Goal: Task Accomplishment & Management: Manage account settings

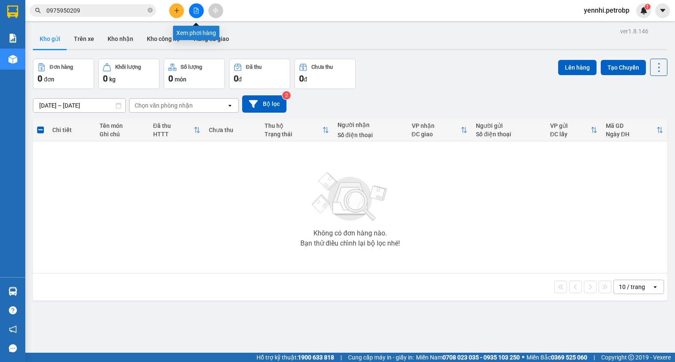
click at [196, 10] on icon "file-add" at bounding box center [196, 11] width 6 height 6
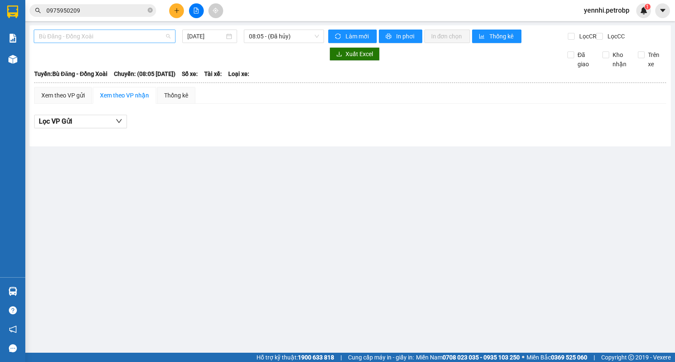
click at [133, 38] on span "Bù Đăng - Đồng Xoài" at bounding box center [105, 36] width 132 height 13
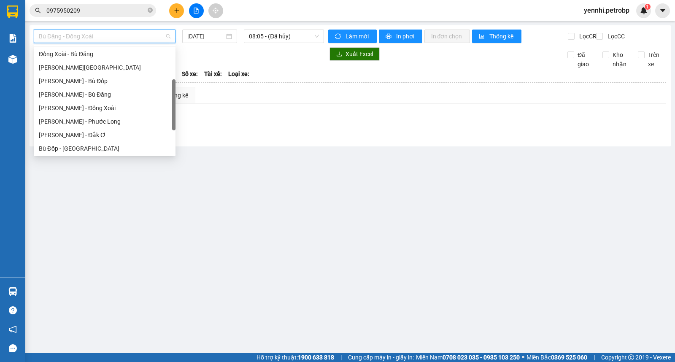
scroll to position [141, 0]
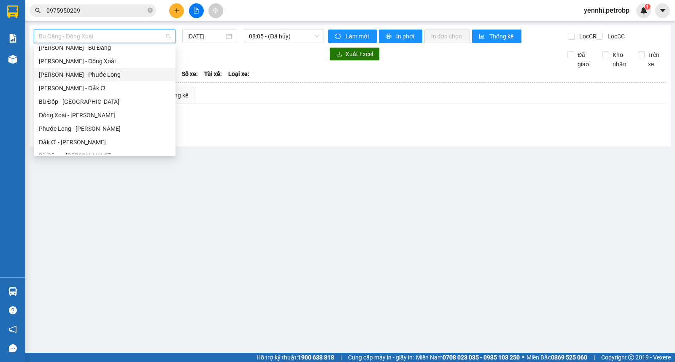
click at [121, 71] on div "[PERSON_NAME] - Phước Long" at bounding box center [105, 74] width 132 height 9
type input "[DATE]"
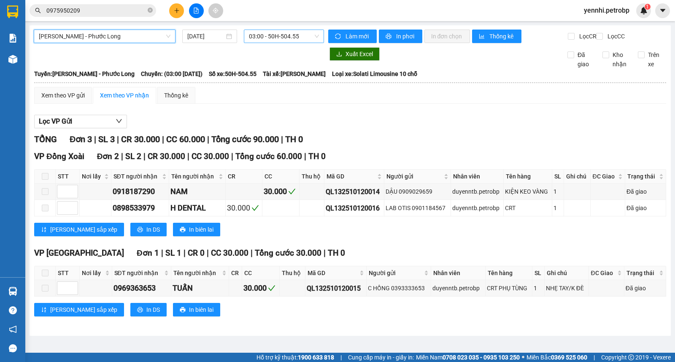
click at [278, 36] on span "03:00 - 50H-504.55" at bounding box center [284, 36] width 70 height 13
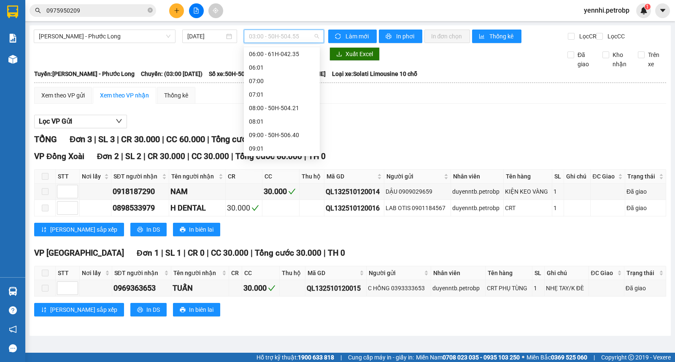
scroll to position [141, 0]
click at [282, 111] on div "09:05 - 50H-074.37" at bounding box center [282, 115] width 66 height 9
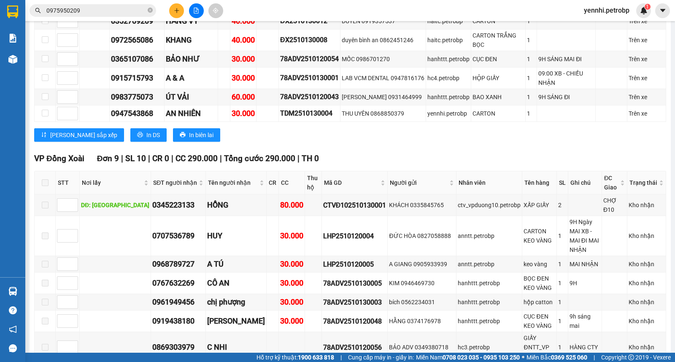
scroll to position [864, 0]
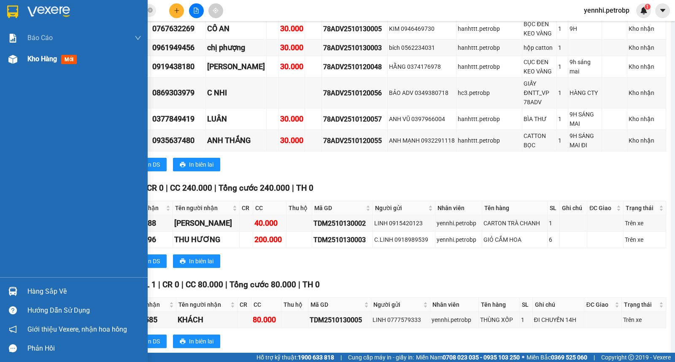
click at [16, 51] on div "Kho hàng mới" at bounding box center [74, 59] width 148 height 21
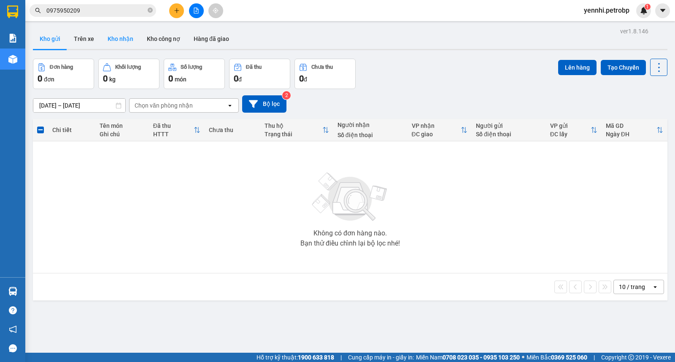
click at [122, 32] on button "Kho nhận" at bounding box center [120, 39] width 39 height 20
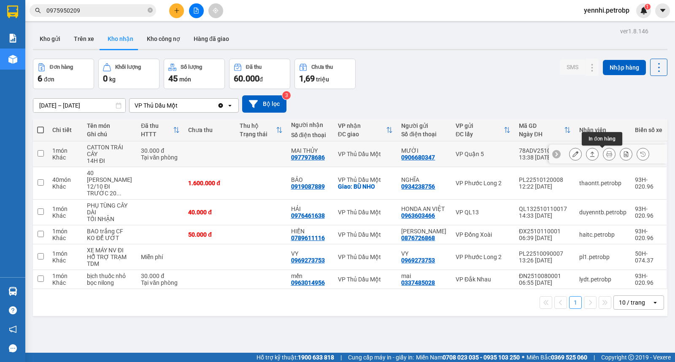
click at [606, 155] on icon at bounding box center [609, 154] width 6 height 6
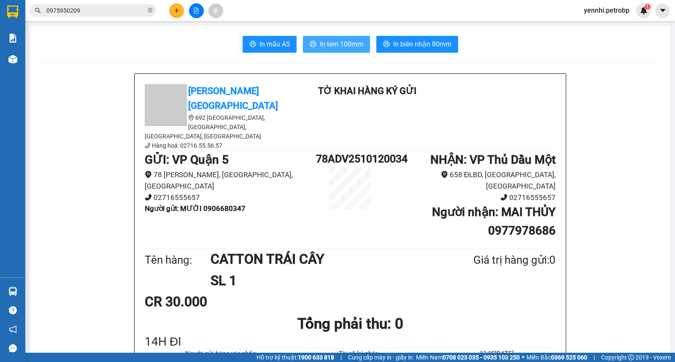
click at [327, 43] on span "In tem 100mm" at bounding box center [341, 44] width 43 height 11
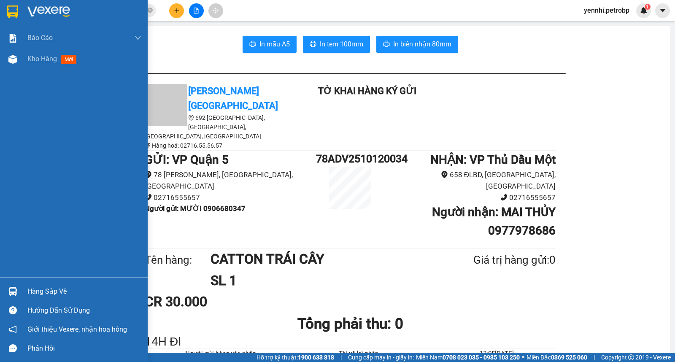
click at [15, 296] on div at bounding box center [12, 291] width 15 height 15
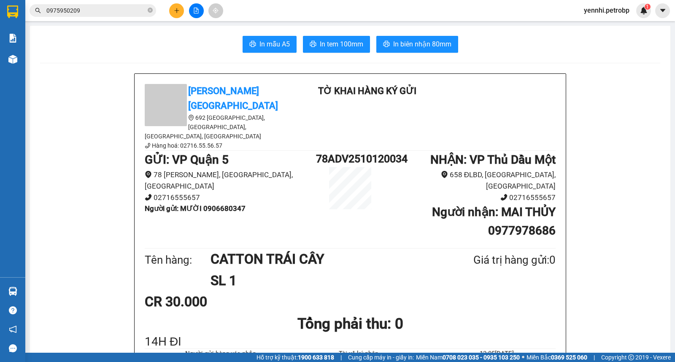
click at [99, 138] on section "Kết quả tìm kiếm ( 68 ) Bộ lọc Ngày lên hàng gần nhất Mã ĐH Trạng thái Món hàng…" at bounding box center [337, 181] width 675 height 362
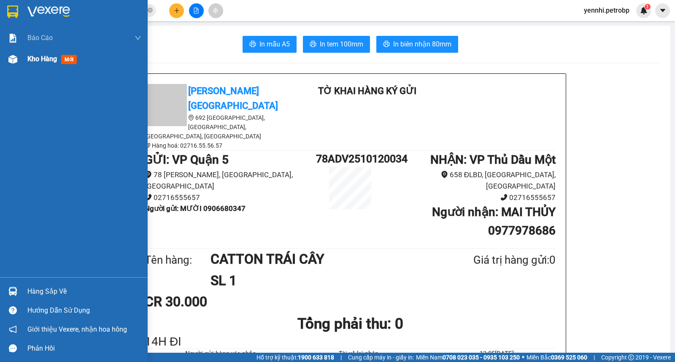
click at [23, 63] on div "Kho hàng mới" at bounding box center [74, 59] width 148 height 21
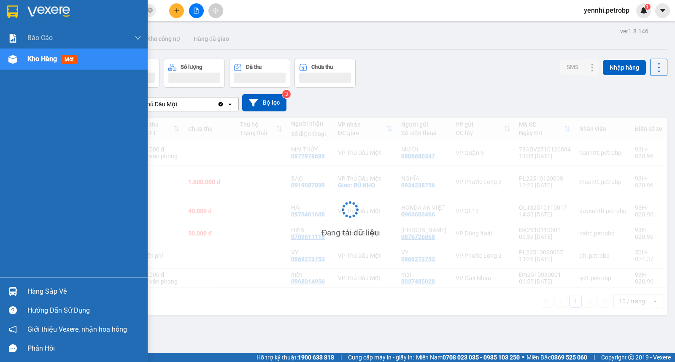
click at [62, 294] on div "Hàng sắp về" at bounding box center [84, 291] width 114 height 13
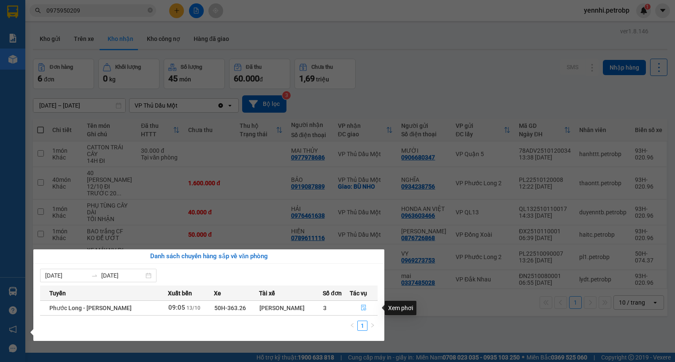
click at [364, 310] on icon "file-done" at bounding box center [363, 308] width 5 height 6
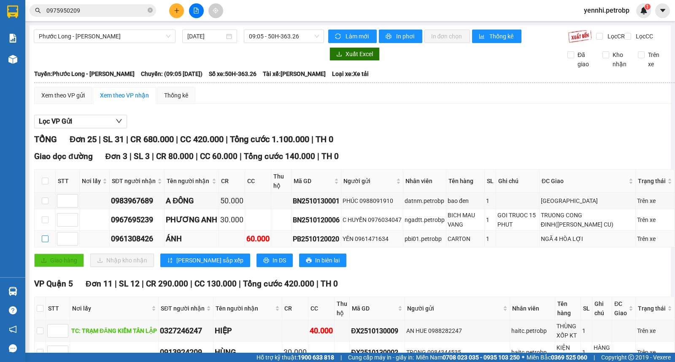
click at [45, 242] on input "checkbox" at bounding box center [45, 238] width 7 height 7
checkbox input "true"
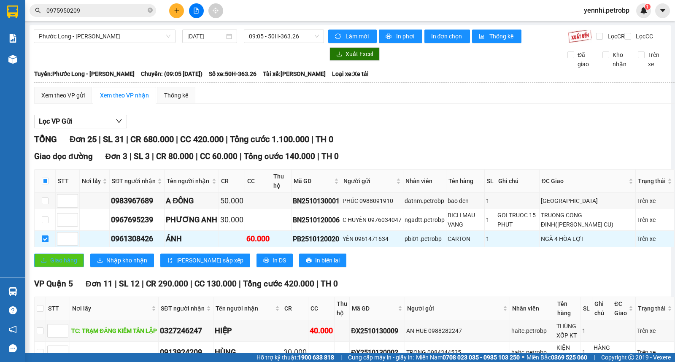
click at [70, 265] on span "Giao hàng" at bounding box center [63, 260] width 27 height 9
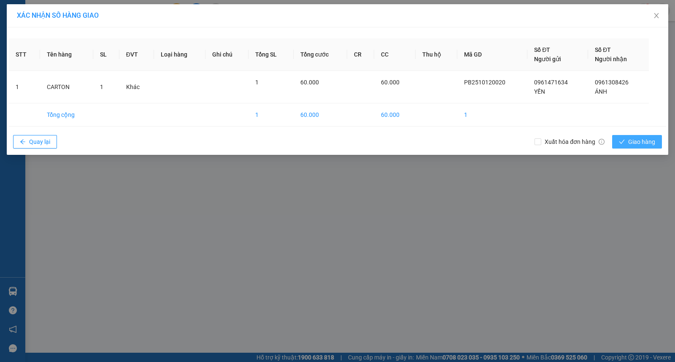
click at [630, 142] on span "Giao hàng" at bounding box center [641, 141] width 27 height 9
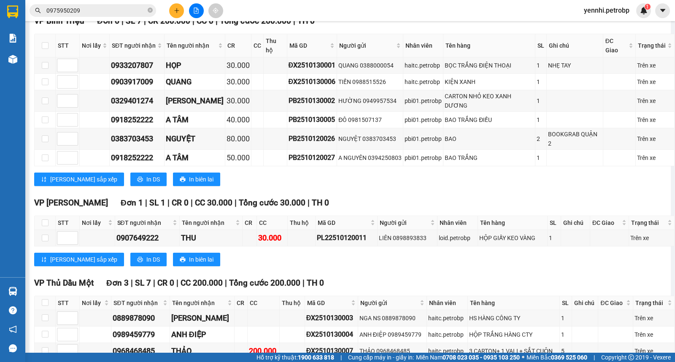
scroll to position [783, 0]
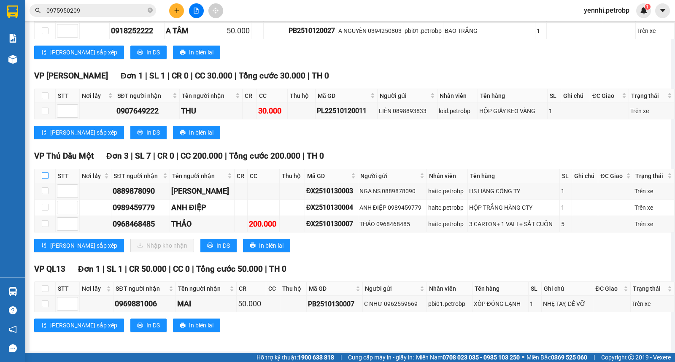
click at [43, 171] on label at bounding box center [45, 175] width 7 height 9
click at [43, 172] on input "checkbox" at bounding box center [45, 175] width 7 height 7
checkbox input "true"
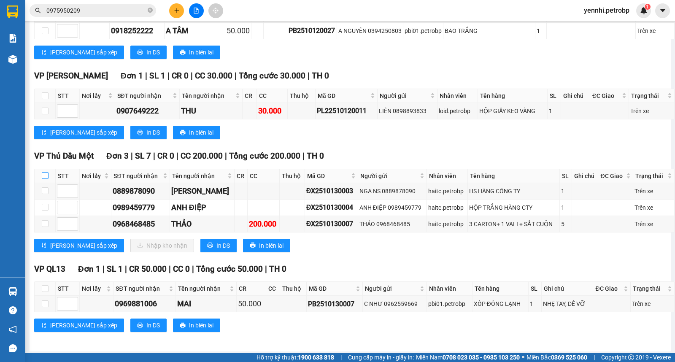
checkbox input "true"
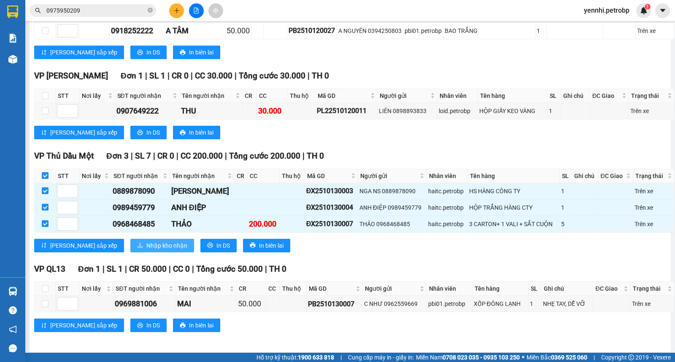
click at [130, 239] on button "Nhập kho nhận" at bounding box center [162, 246] width 64 height 14
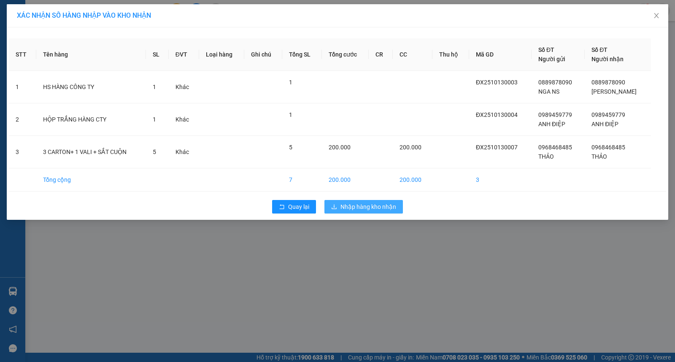
click at [364, 205] on span "Nhập hàng kho nhận" at bounding box center [369, 206] width 56 height 9
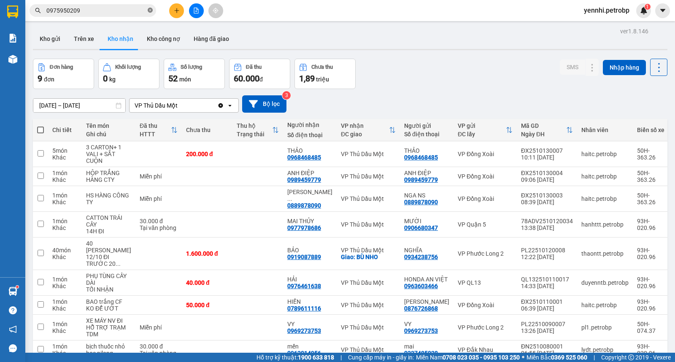
click at [150, 8] on icon "close-circle" at bounding box center [150, 10] width 5 height 5
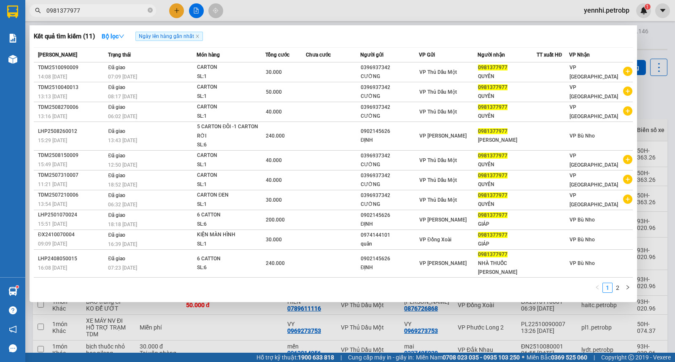
type input "0981377977"
click at [513, 326] on div at bounding box center [337, 181] width 675 height 362
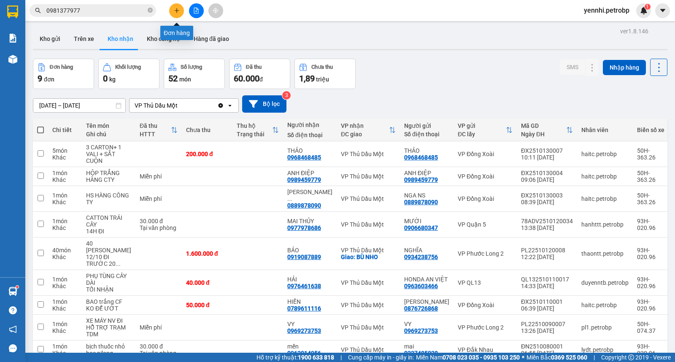
click at [174, 8] on icon "plus" at bounding box center [177, 11] width 6 height 6
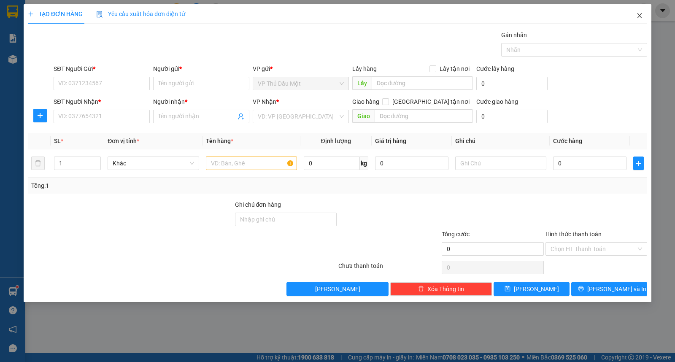
click at [636, 17] on icon "close" at bounding box center [639, 15] width 7 height 7
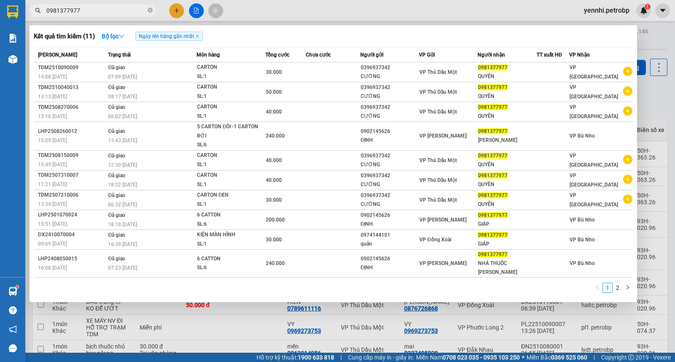
click at [78, 11] on input "0981377977" at bounding box center [96, 10] width 100 height 9
click at [176, 8] on div at bounding box center [337, 181] width 675 height 362
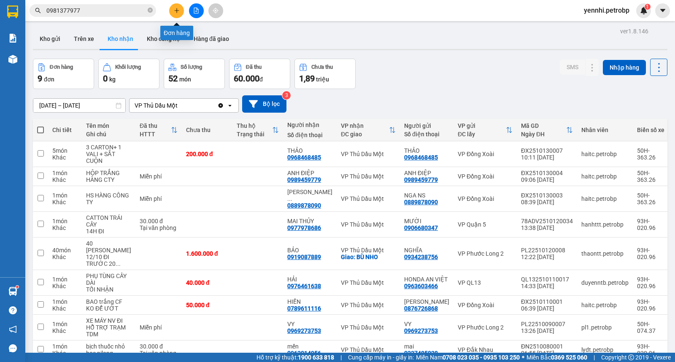
click at [176, 14] on button at bounding box center [176, 10] width 15 height 15
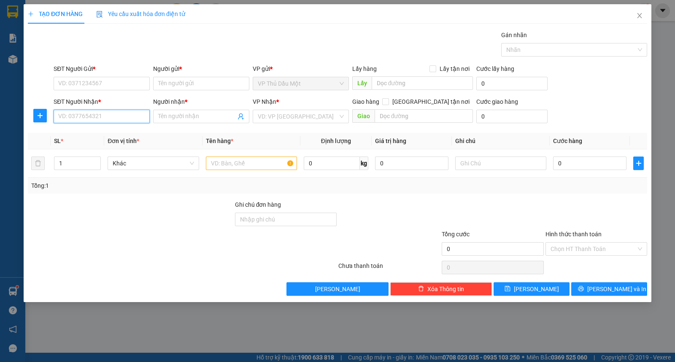
paste input "0981377977"
type input "0981377977"
click at [100, 132] on div "0981377977 - QUYÊN" at bounding box center [102, 133] width 86 height 9
type input "QUYÊN"
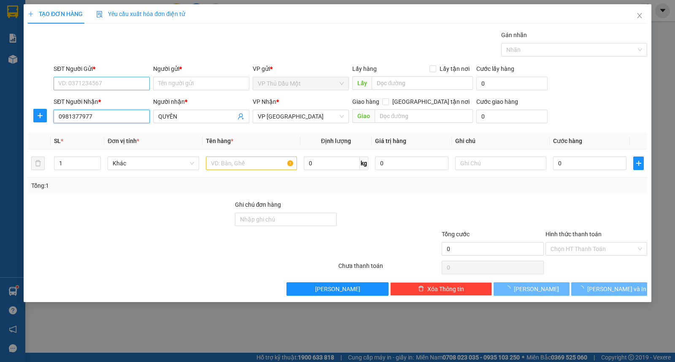
type input "0981377977"
click at [100, 89] on input "SĐT Người Gửi *" at bounding box center [102, 84] width 96 height 14
type input "30.000"
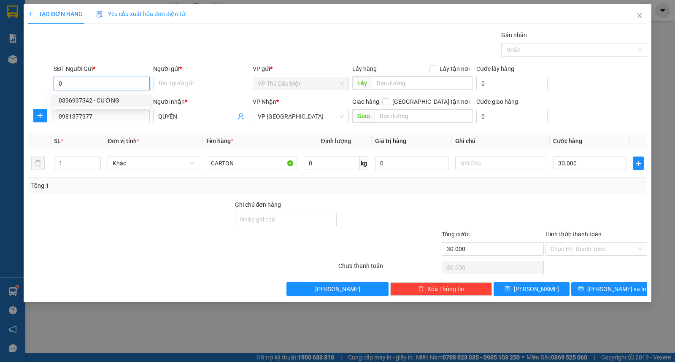
click at [103, 98] on div "0396937342 - CƯỜNG" at bounding box center [102, 100] width 86 height 9
type input "0396937342"
type input "CƯỜNG"
type input "0396937342"
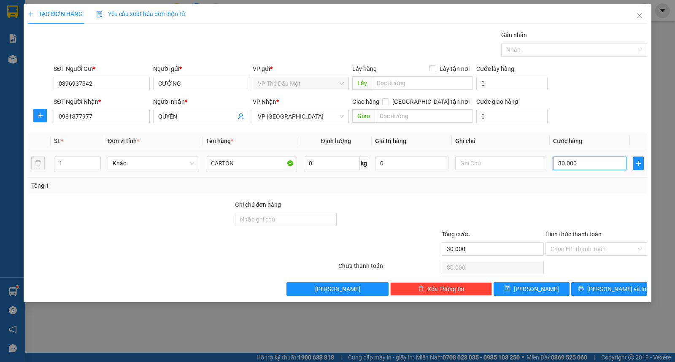
click at [577, 162] on input "30.000" at bounding box center [589, 164] width 73 height 14
type input "0"
type input "4"
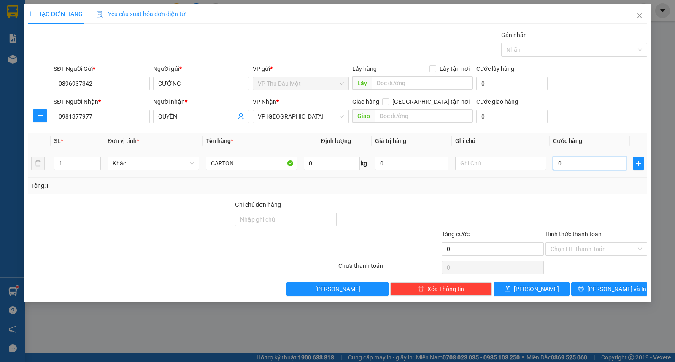
type input "4"
type input "04"
type input "40"
type input "040"
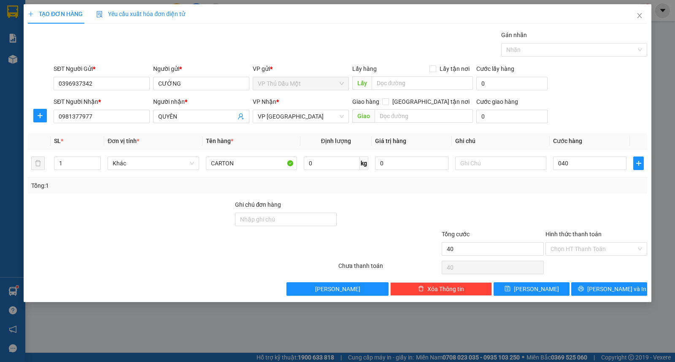
type input "40.000"
click at [585, 89] on div "SĐT Người Gửi * 0396937342 Người gửi * CƯỜNG VP gửi * VP Thủ Dầu Một Lấy hàng L…" at bounding box center [350, 79] width 597 height 30
click at [575, 160] on input "40.000" at bounding box center [589, 164] width 73 height 14
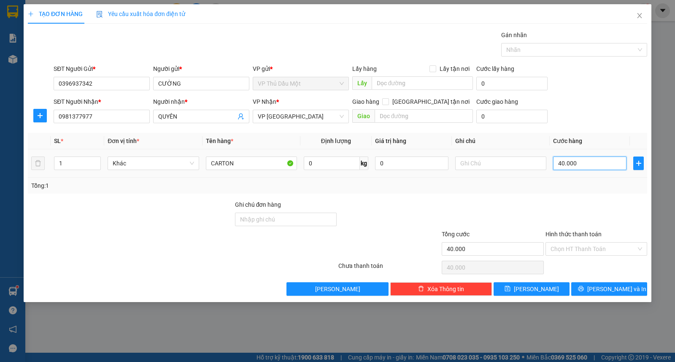
type input "0"
type input "3"
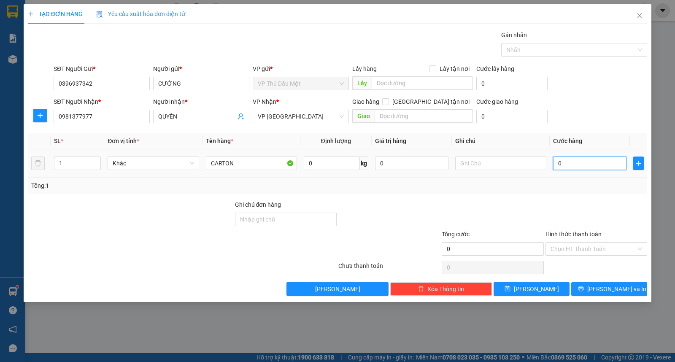
type input "03"
type input "30"
type input "030"
type input "30.000"
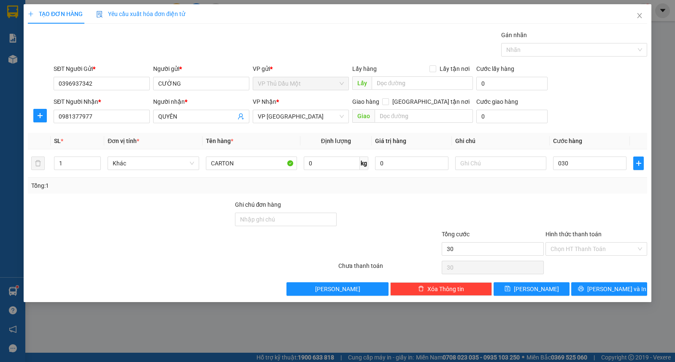
type input "30.000"
click at [594, 118] on div "SĐT Người Nhận * 0981377977 Người nhận * QUYÊN VP Nhận * VP Phước Bình Giao hàn…" at bounding box center [350, 112] width 597 height 30
click at [576, 245] on input "Hình thức thanh toán" at bounding box center [594, 249] width 86 height 13
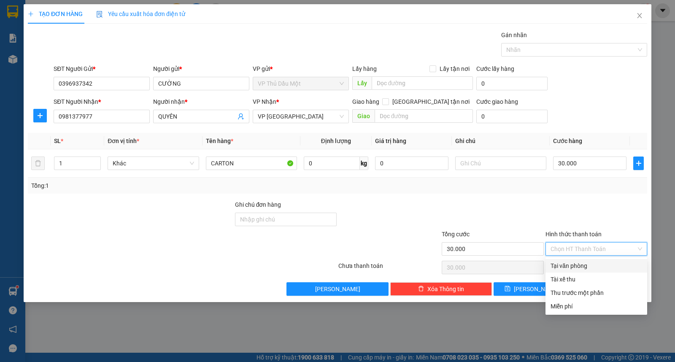
click at [576, 260] on div "Tại văn phòng" at bounding box center [597, 266] width 102 height 14
type input "0"
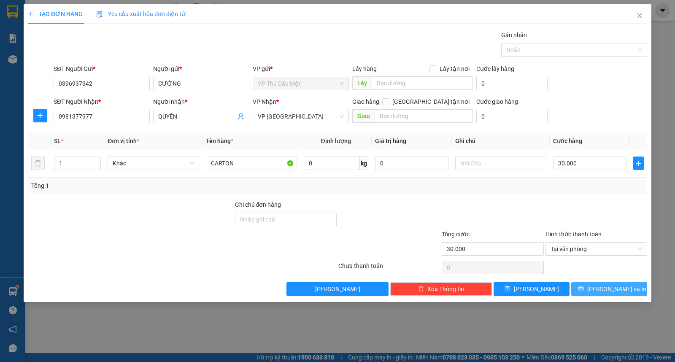
click at [604, 287] on span "[PERSON_NAME] và In" at bounding box center [616, 288] width 59 height 9
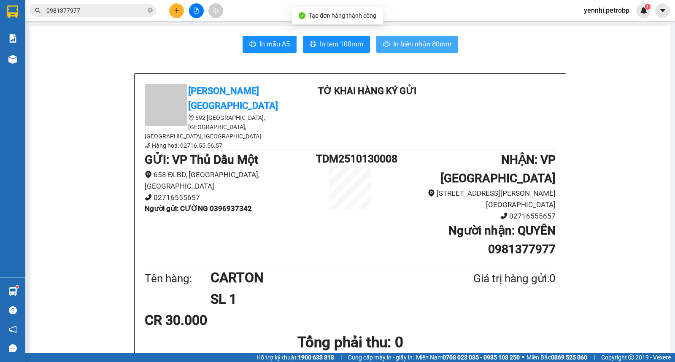
click at [393, 44] on span "In biên nhận 80mm" at bounding box center [422, 44] width 58 height 11
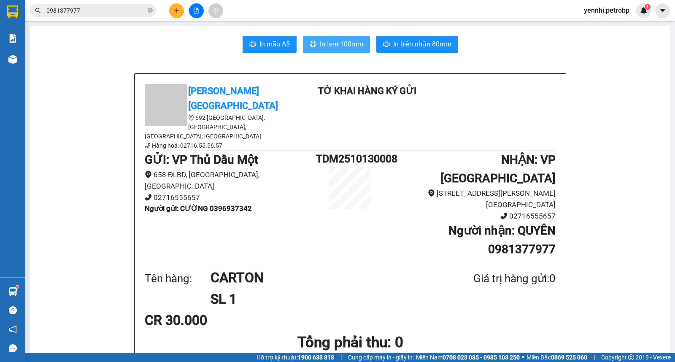
click at [343, 42] on span "In tem 100mm" at bounding box center [341, 44] width 43 height 11
click at [351, 37] on button "In tem 100mm" at bounding box center [336, 44] width 67 height 17
click at [324, 45] on span "In tem 100mm" at bounding box center [341, 44] width 43 height 11
click at [335, 37] on button "In tem 100mm" at bounding box center [336, 44] width 67 height 17
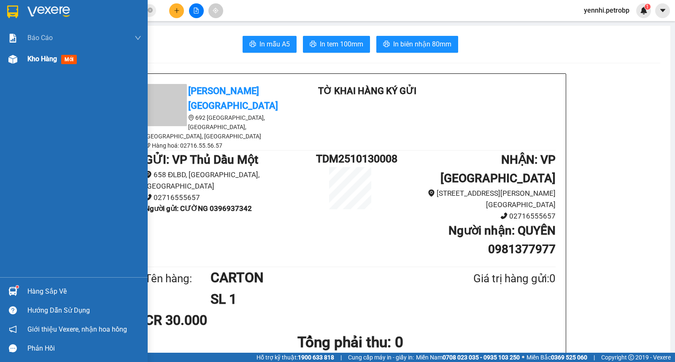
click at [19, 57] on div at bounding box center [12, 59] width 15 height 15
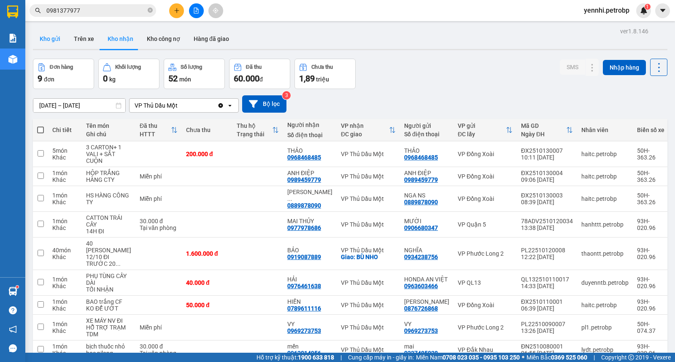
click at [47, 34] on button "Kho gửi" at bounding box center [50, 39] width 34 height 20
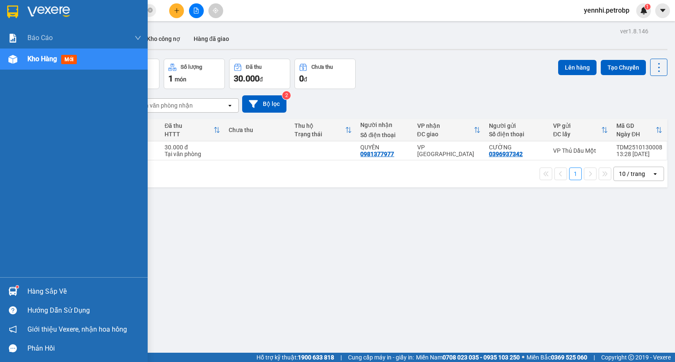
click at [20, 289] on div "Hàng sắp về" at bounding box center [74, 291] width 148 height 19
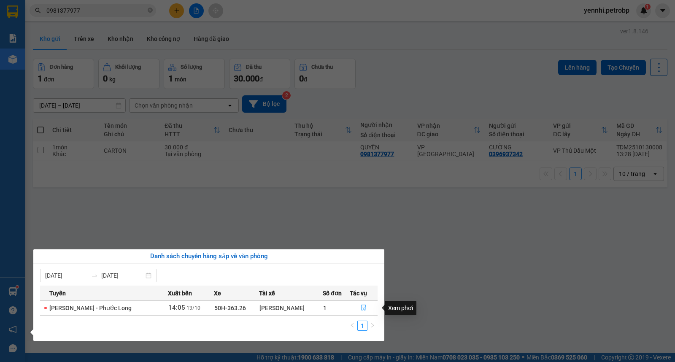
click at [364, 306] on icon "file-done" at bounding box center [364, 308] width 6 height 6
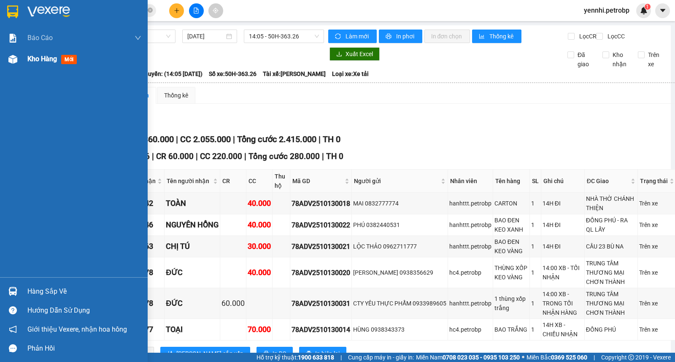
click at [27, 62] on span "Kho hàng" at bounding box center [42, 59] width 30 height 8
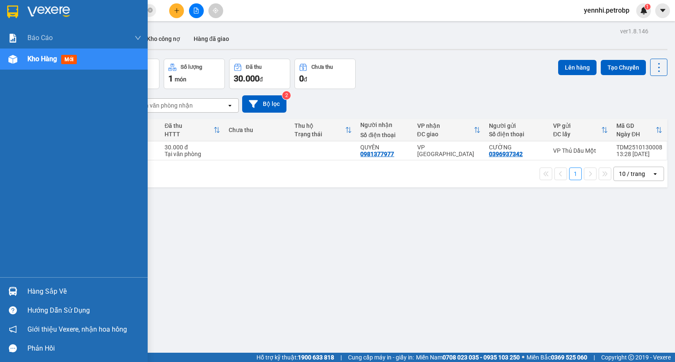
click at [16, 291] on img at bounding box center [12, 291] width 9 height 9
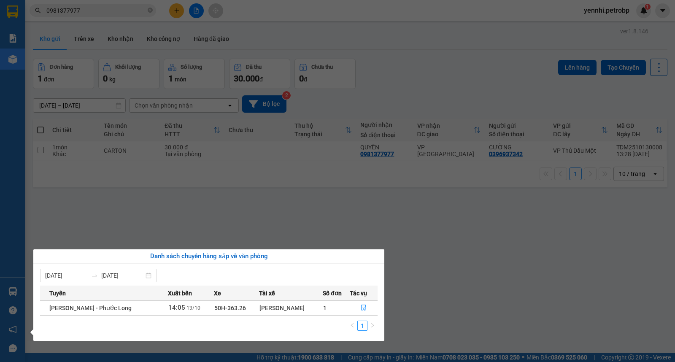
click at [483, 264] on section "Kết quả tìm kiếm ( 11 ) Bộ lọc Ngày lên hàng gần nhất Mã ĐH Trạng thái Món hàng…" at bounding box center [337, 181] width 675 height 362
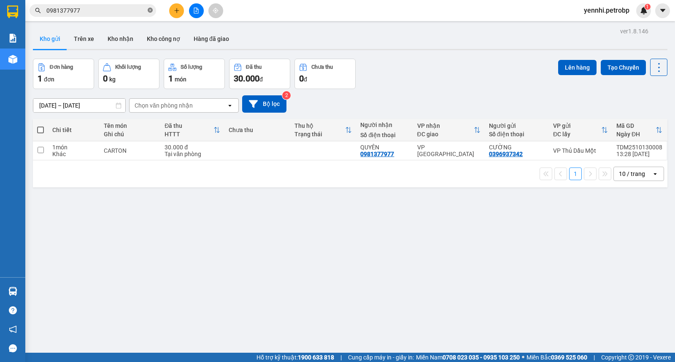
click at [149, 10] on icon "close-circle" at bounding box center [150, 10] width 5 height 5
click at [643, 11] on img at bounding box center [644, 11] width 8 height 8
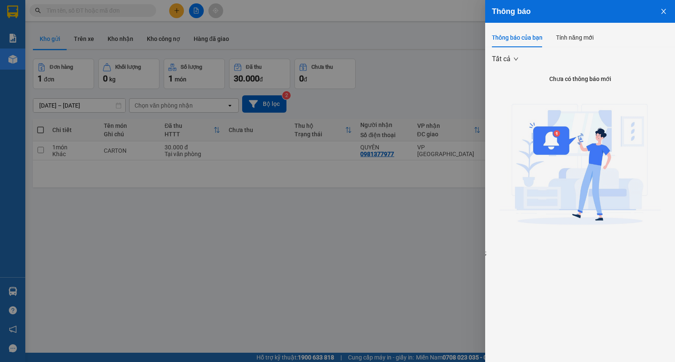
click at [661, 11] on icon "close" at bounding box center [663, 11] width 7 height 7
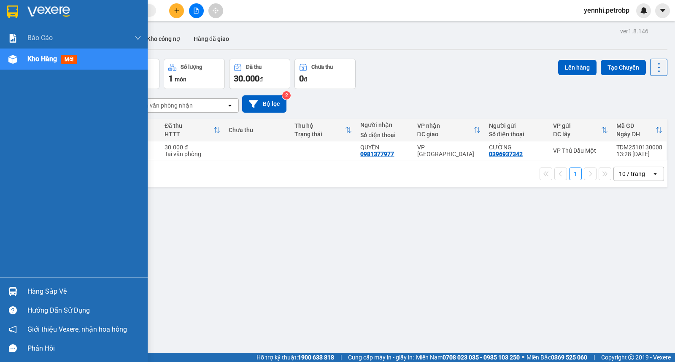
click at [36, 292] on div "Hàng sắp về" at bounding box center [84, 291] width 114 height 13
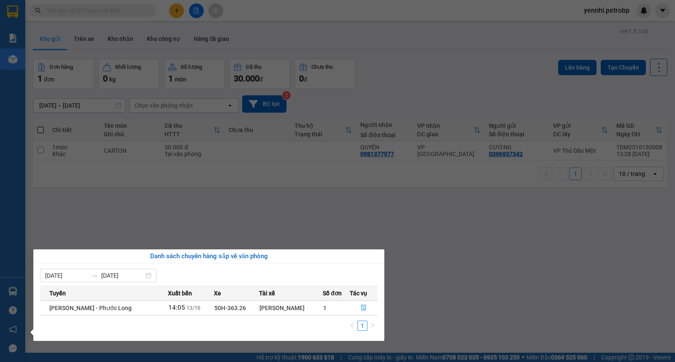
click at [466, 267] on section "Kết quả tìm kiếm ( 11 ) Bộ lọc Ngày lên hàng gần nhất Mã ĐH Trạng thái Món hàng…" at bounding box center [337, 181] width 675 height 362
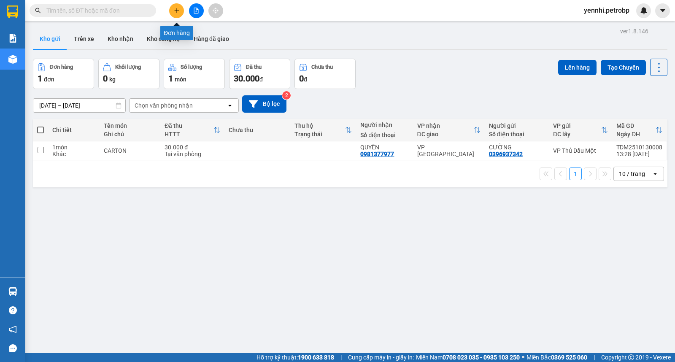
click at [179, 8] on icon "plus" at bounding box center [177, 11] width 6 height 6
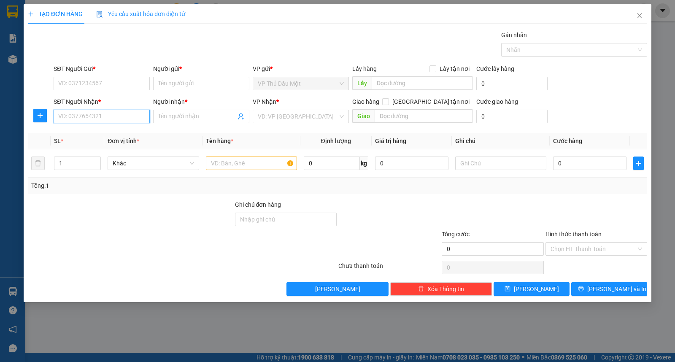
paste input "Mình có 1 thùng hàng thực phẩm khô= 12kg cần gửi Người nhận 0369789590 [PERSON_…"
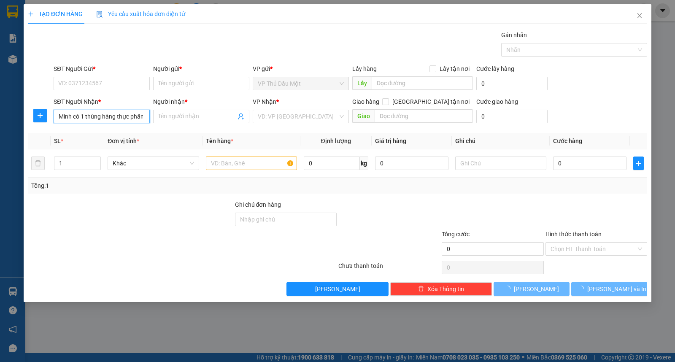
click at [110, 116] on input "Mình có 1 thùng hàng thực phẩm khô= 12kg cần gửi Người nhận 0369789590" at bounding box center [102, 117] width 96 height 14
click at [110, 116] on input "0369789590" at bounding box center [102, 117] width 96 height 14
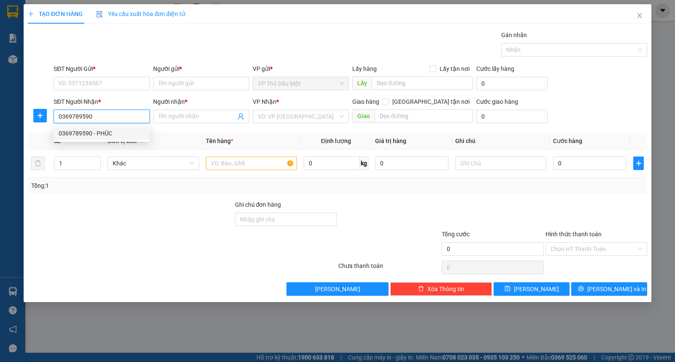
click at [105, 130] on div "0369789590 - PHÚC" at bounding box center [102, 133] width 86 height 9
type input "0369789590"
type input "PHÚC"
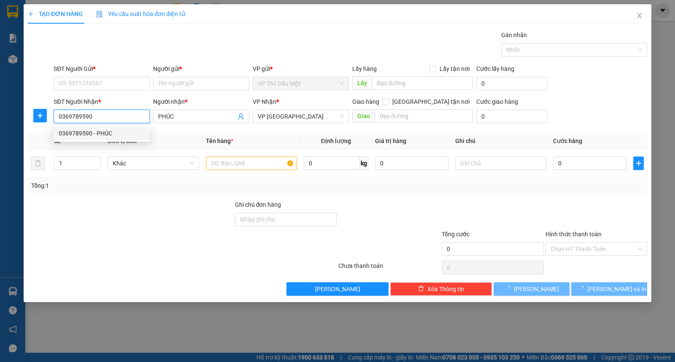
type input "40.000"
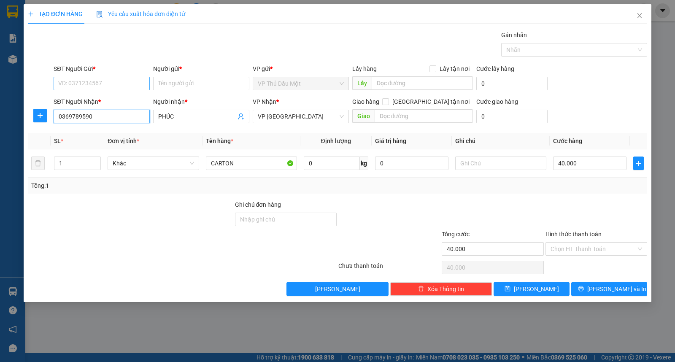
type input "0369789590"
click at [106, 81] on input "SĐT Người Gửi *" at bounding box center [102, 84] width 96 height 14
click at [116, 100] on div "0868142038 - HƯƠNG" at bounding box center [102, 100] width 86 height 9
type input "0868142038"
type input "HƯƠNG"
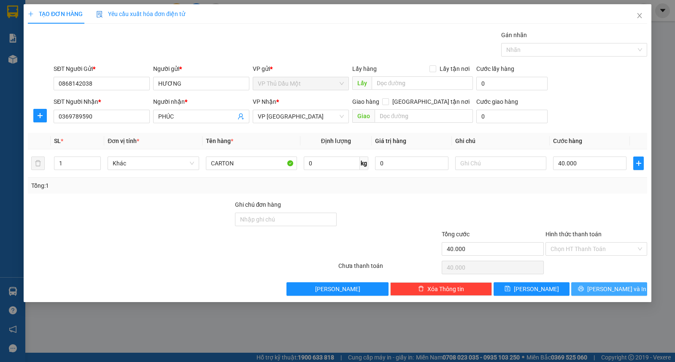
click at [611, 290] on span "[PERSON_NAME] và In" at bounding box center [616, 288] width 59 height 9
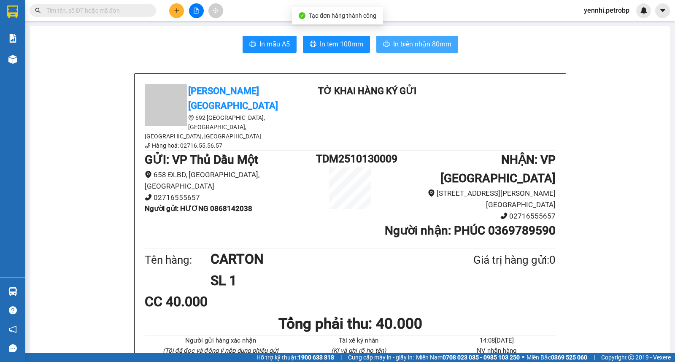
click at [437, 39] on span "In biên nhận 80mm" at bounding box center [422, 44] width 58 height 11
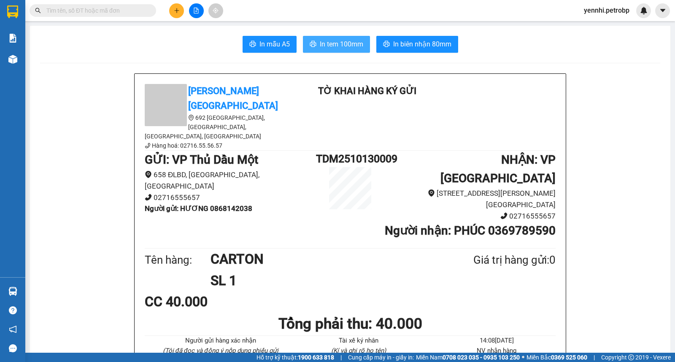
click at [349, 43] on span "In tem 100mm" at bounding box center [341, 44] width 43 height 11
click at [346, 43] on span "In tem 100mm" at bounding box center [341, 44] width 43 height 11
click at [323, 40] on span "In tem 100mm" at bounding box center [341, 44] width 43 height 11
click at [135, 7] on input "text" at bounding box center [96, 10] width 100 height 9
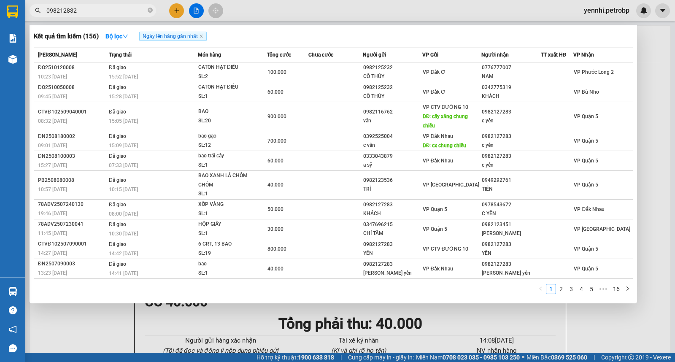
type input "0982128323"
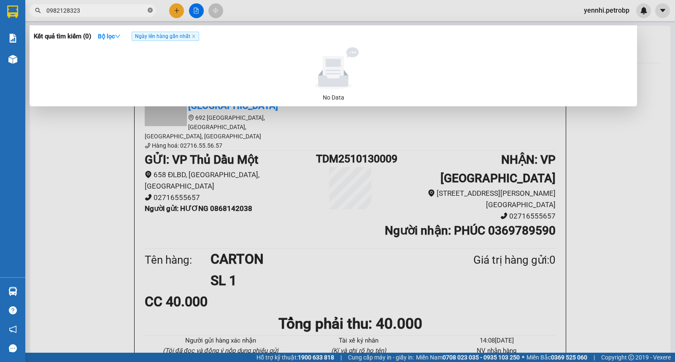
click at [149, 10] on icon "close-circle" at bounding box center [150, 10] width 5 height 5
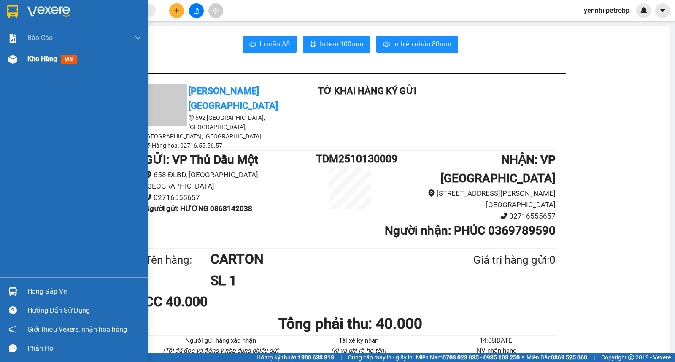
click at [33, 54] on div "Kho hàng mới" at bounding box center [53, 59] width 53 height 11
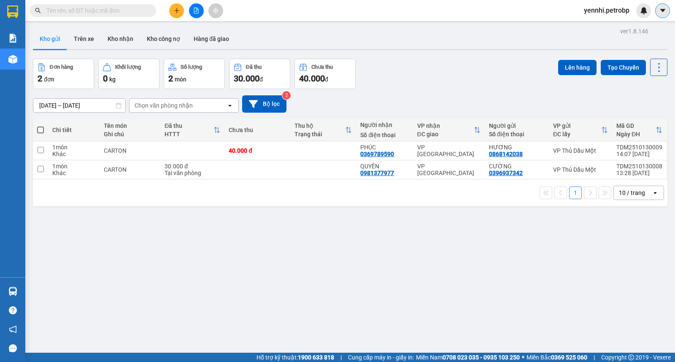
click at [663, 11] on icon "caret-down" at bounding box center [662, 10] width 5 height 3
click at [585, 6] on span "yennhi.petrobp" at bounding box center [606, 10] width 59 height 11
drag, startPoint x: 583, startPoint y: 11, endPoint x: 468, endPoint y: 265, distance: 278.7
click at [468, 265] on div "ver 1.8.146 Kho gửi Trên xe Kho nhận Kho công nợ Hàng đã giao Đơn hàng 2 đơn Kh…" at bounding box center [350, 206] width 641 height 362
click at [589, 11] on span "yennhi.petrobp" at bounding box center [606, 10] width 59 height 11
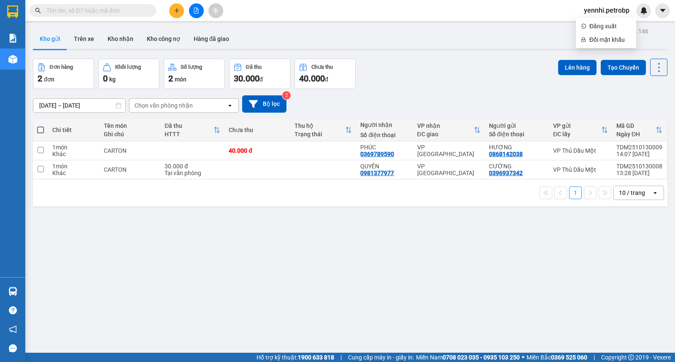
click at [510, 95] on div "[DATE] – [DATE] Press the down arrow key to interact with the calendar and sele…" at bounding box center [350, 103] width 635 height 17
drag, startPoint x: 586, startPoint y: 14, endPoint x: 378, endPoint y: 266, distance: 326.7
click at [380, 273] on div "ver 1.8.146 Kho gửi Trên xe Kho nhận Kho công nợ Hàng đã giao Đơn hàng 2 đơn Kh…" at bounding box center [350, 206] width 641 height 362
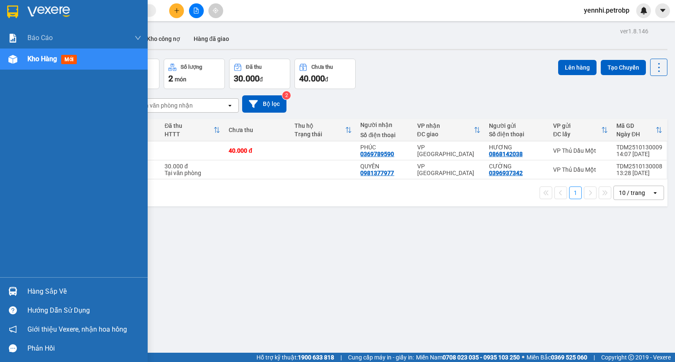
drag, startPoint x: 16, startPoint y: 292, endPoint x: 35, endPoint y: 284, distance: 21.2
click at [17, 292] on img at bounding box center [12, 291] width 9 height 9
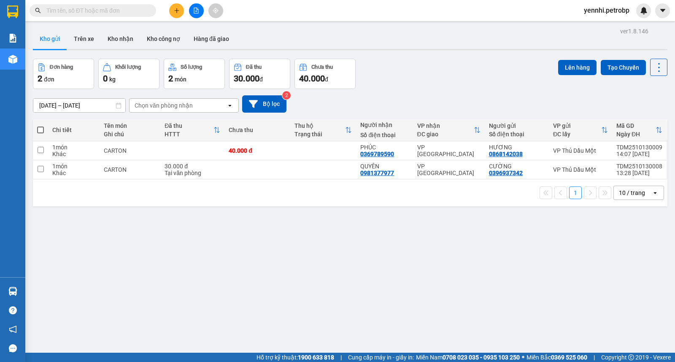
click at [421, 294] on section "Kết quả tìm kiếm ( 0 ) Bộ lọc Ngày lên hàng gần nhất No Data yennhi.[PERSON_NAM…" at bounding box center [337, 181] width 675 height 362
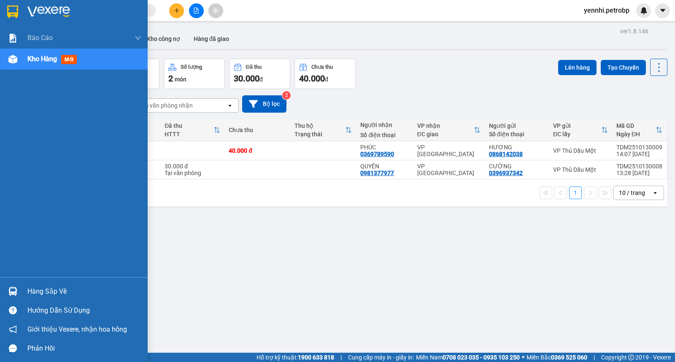
click at [21, 294] on div "Hàng sắp về" at bounding box center [74, 291] width 148 height 19
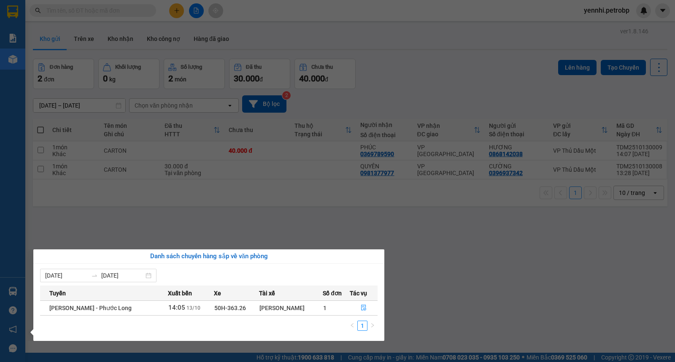
click at [432, 293] on section "Kết quả tìm kiếm ( 0 ) Bộ lọc Ngày lên hàng gần nhất No Data yennhi.[PERSON_NAM…" at bounding box center [337, 181] width 675 height 362
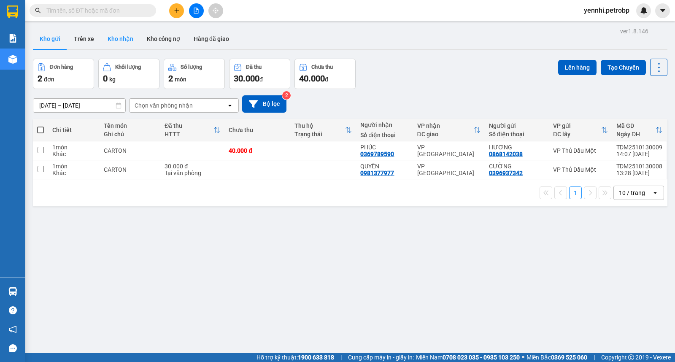
click at [119, 35] on button "Kho nhận" at bounding box center [120, 39] width 39 height 20
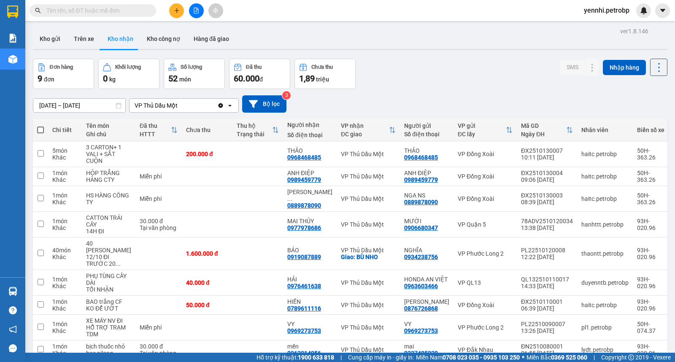
click at [124, 9] on input "text" at bounding box center [96, 10] width 100 height 9
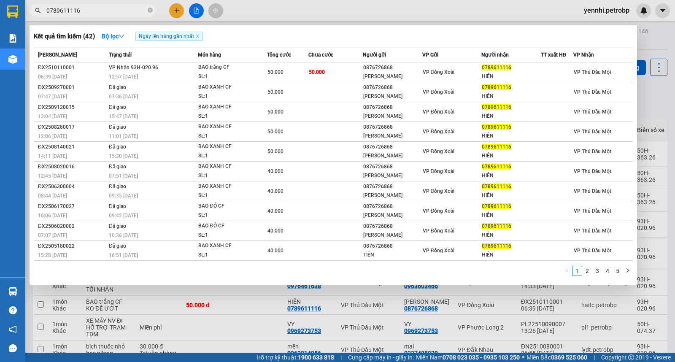
type input "0789611116"
click at [647, 96] on div at bounding box center [337, 181] width 675 height 362
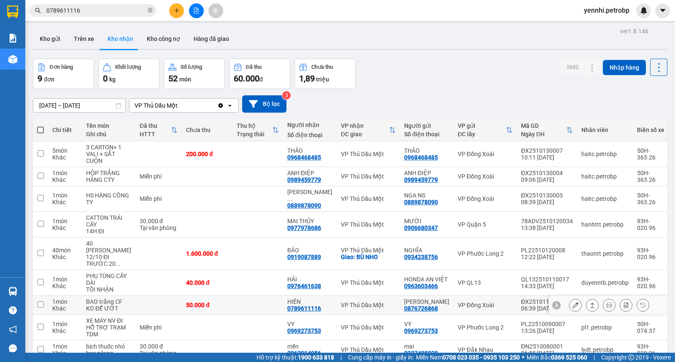
click at [573, 303] on icon at bounding box center [576, 305] width 6 height 6
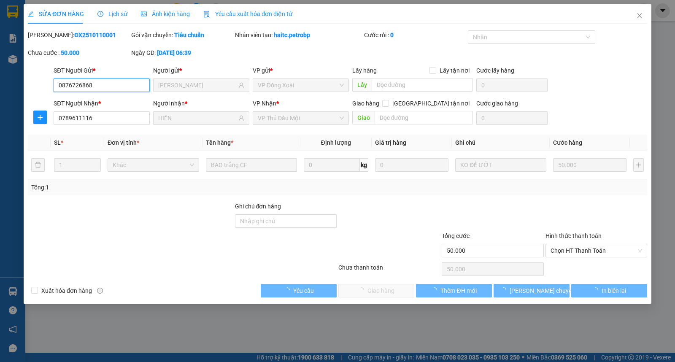
click at [580, 249] on span "Chọn HT Thanh Toán" at bounding box center [597, 250] width 92 height 13
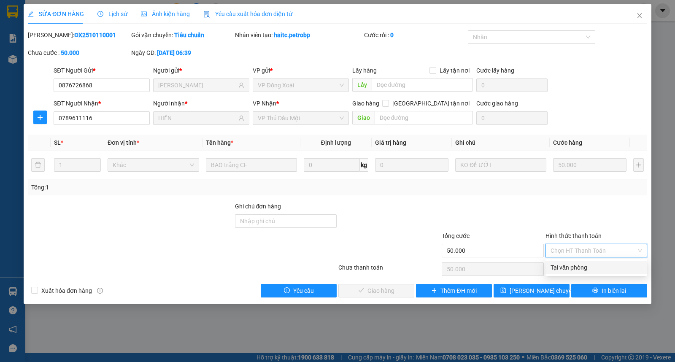
click at [572, 265] on div "Tại văn phòng" at bounding box center [597, 267] width 92 height 9
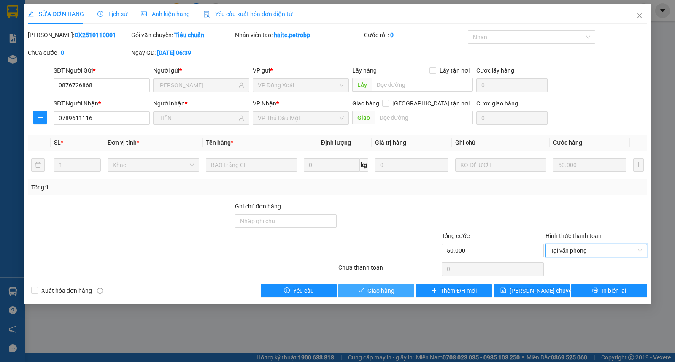
click at [407, 289] on button "Giao hàng" at bounding box center [376, 291] width 76 height 14
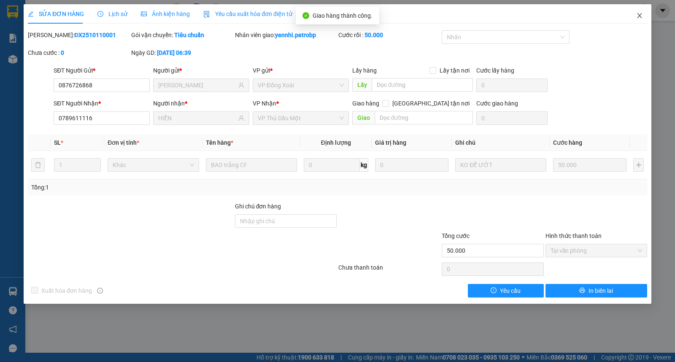
click at [636, 15] on icon "close" at bounding box center [639, 15] width 7 height 7
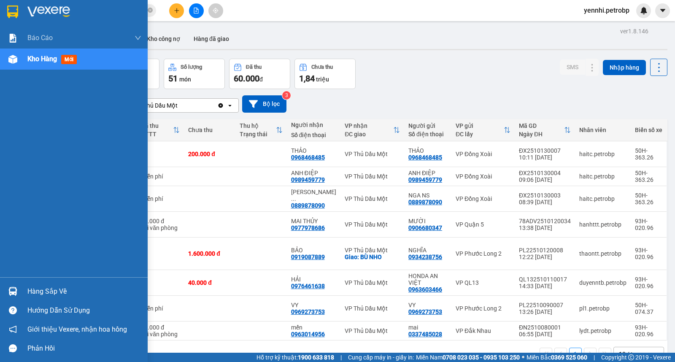
click at [27, 292] on div "Hàng sắp về" at bounding box center [74, 291] width 148 height 19
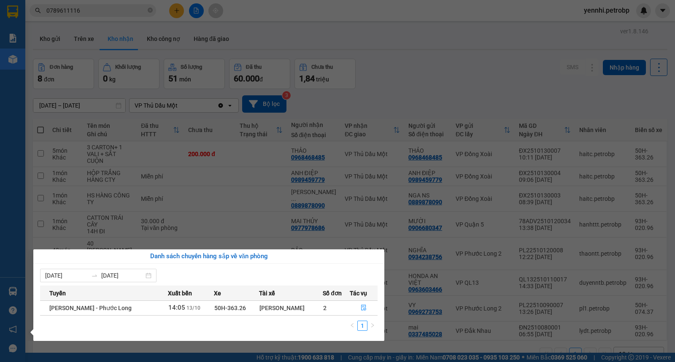
click at [446, 314] on section "Kết quả tìm kiếm ( 42 ) Bộ lọc Ngày lên hàng gần nhất Mã ĐH Trạng thái Món hàng…" at bounding box center [337, 181] width 675 height 362
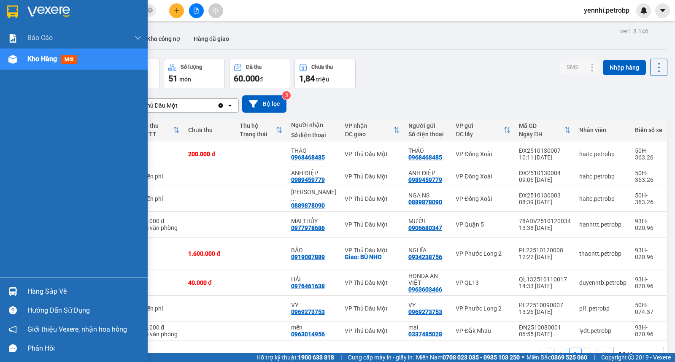
click at [20, 286] on div "Hàng sắp về" at bounding box center [74, 291] width 148 height 19
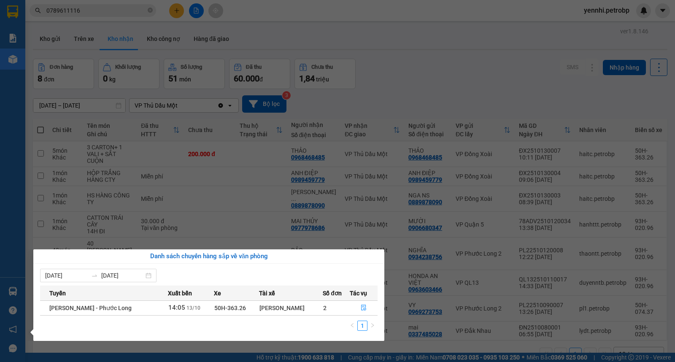
click at [413, 327] on section "Kết quả tìm kiếm ( 42 ) Bộ lọc Ngày lên hàng gần nhất Mã ĐH Trạng thái Món hàng…" at bounding box center [337, 181] width 675 height 362
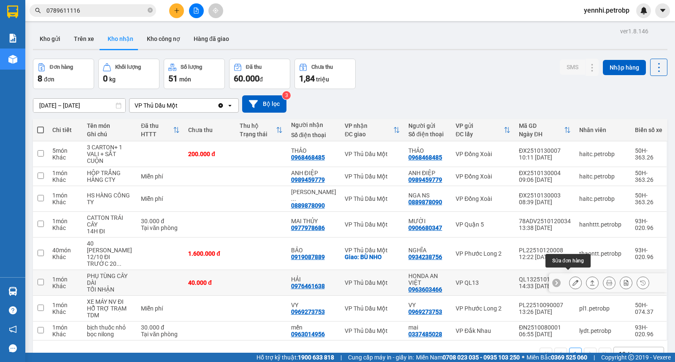
click at [570, 276] on button at bounding box center [576, 283] width 12 height 15
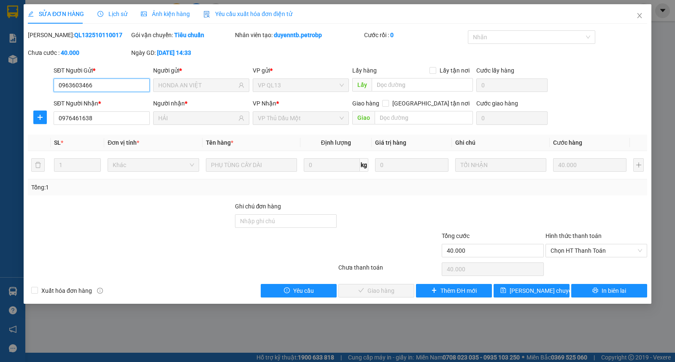
type input "0963603466"
type input "HONDA AN VIỆT"
type input "0976461638"
type input "HẢI"
type input "40.000"
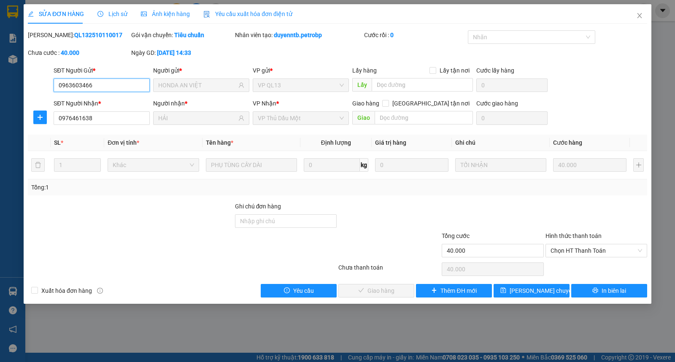
type input "40.000"
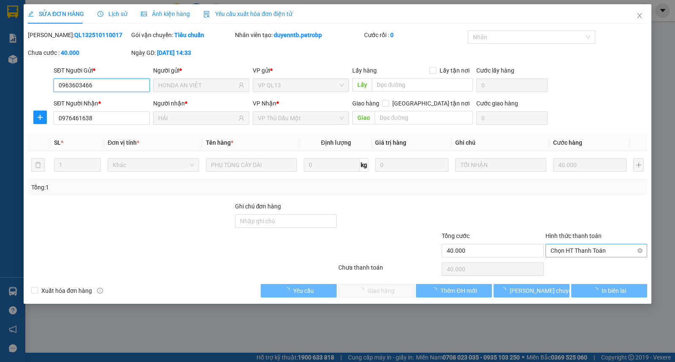
click at [573, 251] on span "Chọn HT Thanh Toán" at bounding box center [597, 250] width 92 height 13
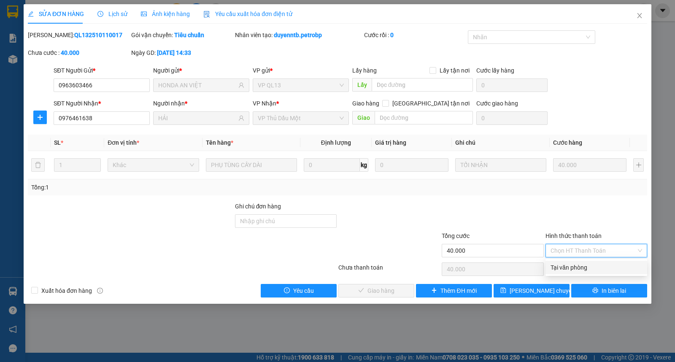
drag, startPoint x: 562, startPoint y: 268, endPoint x: 516, endPoint y: 278, distance: 47.1
click at [562, 269] on div "Tại văn phòng" at bounding box center [597, 267] width 92 height 9
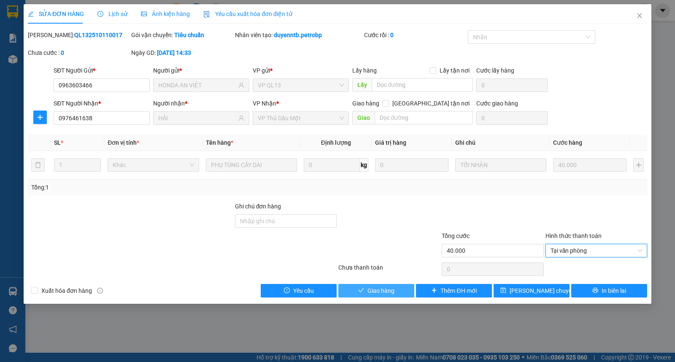
click at [399, 291] on button "Giao hàng" at bounding box center [376, 291] width 76 height 14
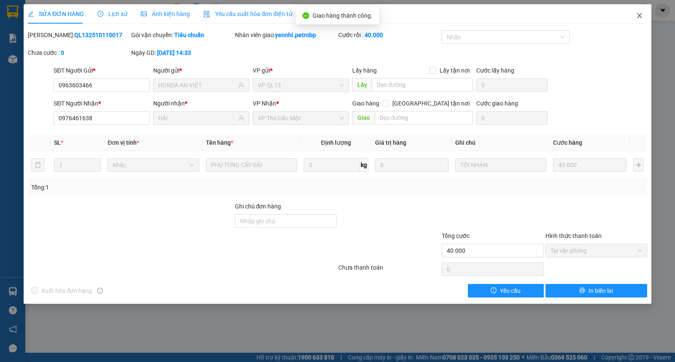
click at [636, 15] on icon "close" at bounding box center [639, 15] width 7 height 7
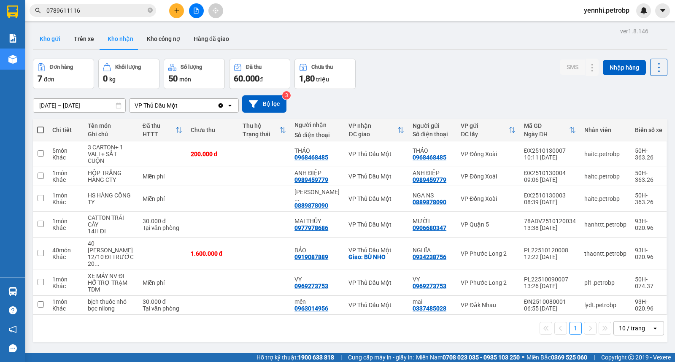
click at [49, 43] on button "Kho gửi" at bounding box center [50, 39] width 34 height 20
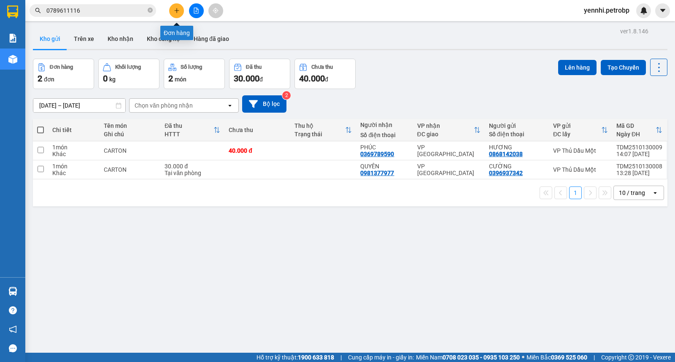
click at [178, 9] on icon "plus" at bounding box center [177, 11] width 6 height 6
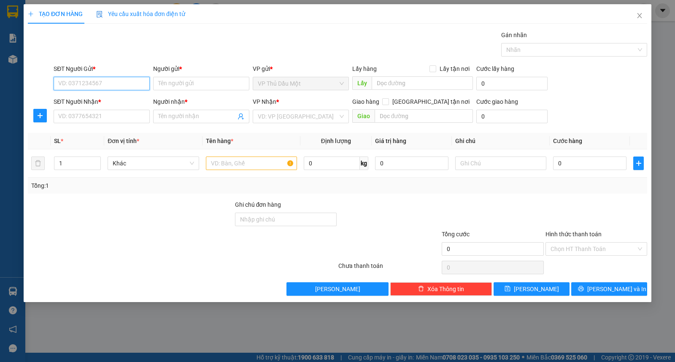
click at [122, 83] on input "SĐT Người Gửi *" at bounding box center [102, 84] width 96 height 14
click at [116, 99] on div "0772480401 - SƯƠNG" at bounding box center [102, 100] width 86 height 9
type input "0772480401"
type input "SƯƠNG"
type input "0966387273"
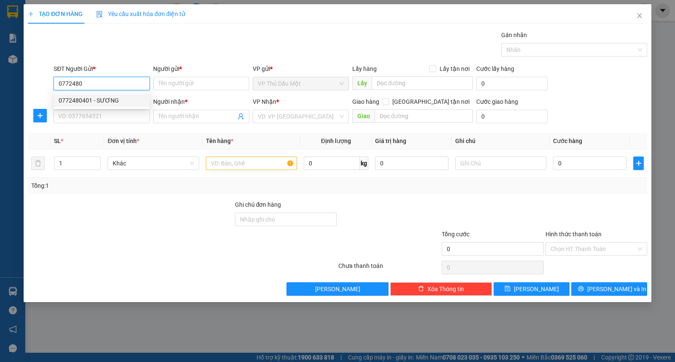
type input "A NĂM"
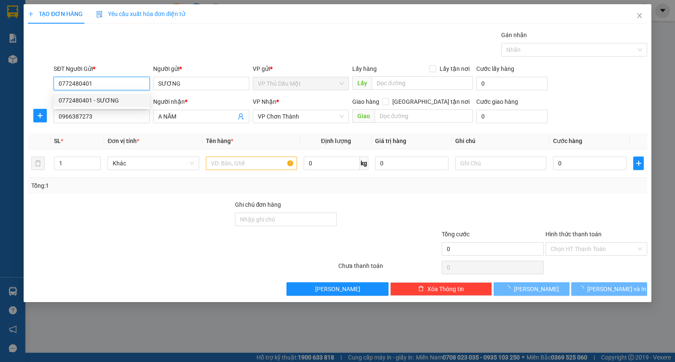
type input "30.000"
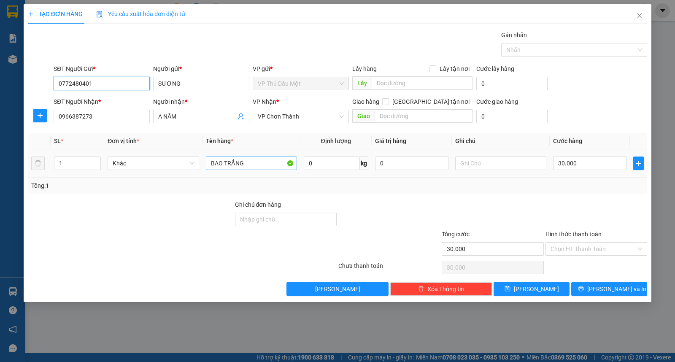
type input "0772480401"
click at [256, 166] on input "BAO TRẮNG" at bounding box center [251, 164] width 91 height 14
click at [583, 101] on div "SĐT Người Nhận * 0966387273 Người nhận * A NĂM VP Nhận * VP Chơn Thành Giao hàn…" at bounding box center [350, 112] width 597 height 30
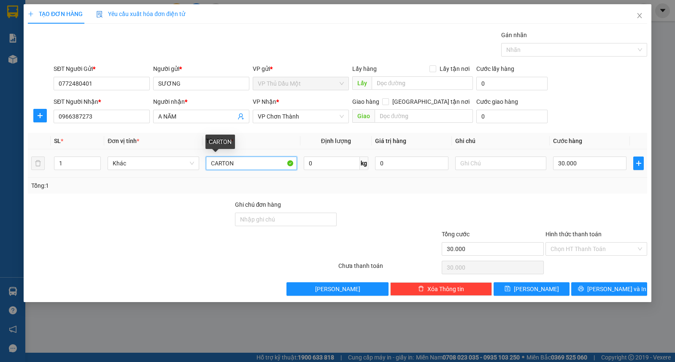
click at [268, 160] on input "CARTON" at bounding box center [251, 164] width 91 height 14
type input "CARTON NHỎ"
click at [587, 97] on div "SĐT Người Nhận * 0966387273 Người nhận * A NĂM VP Nhận * VP Chơn Thành Giao hàn…" at bounding box center [350, 112] width 597 height 30
click at [592, 249] on input "Hình thức thanh toán" at bounding box center [594, 249] width 86 height 13
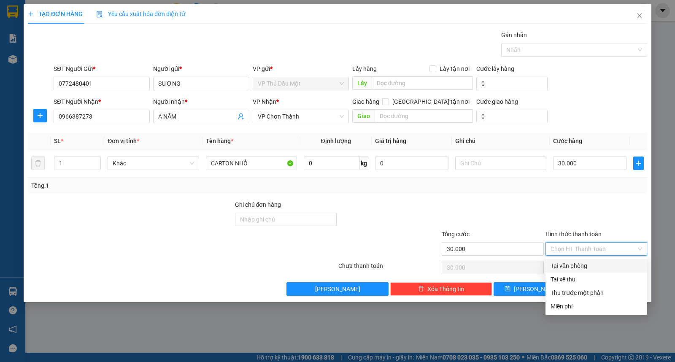
click at [585, 264] on div "Tại văn phòng" at bounding box center [597, 265] width 92 height 9
type input "0"
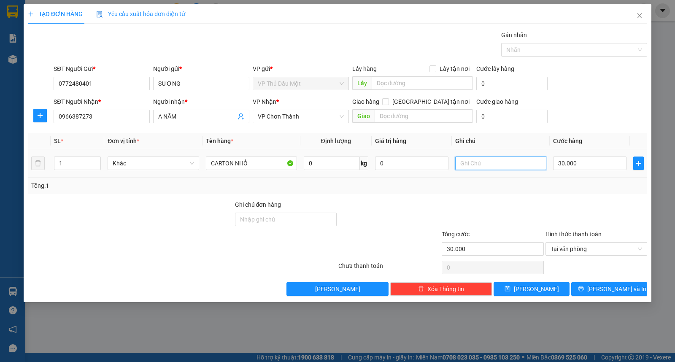
click at [494, 166] on input "text" at bounding box center [500, 164] width 91 height 14
type input "MAI ĐI 14/10"
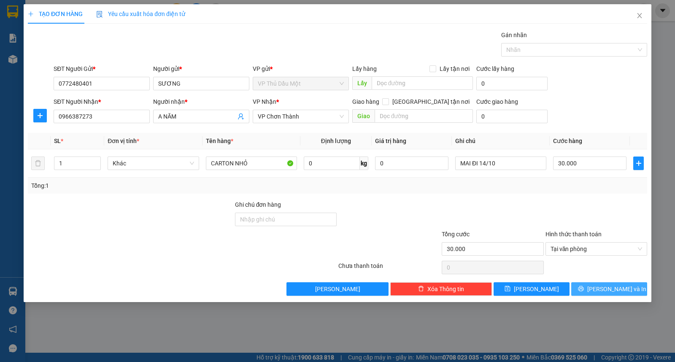
click at [612, 286] on span "[PERSON_NAME] và In" at bounding box center [616, 288] width 59 height 9
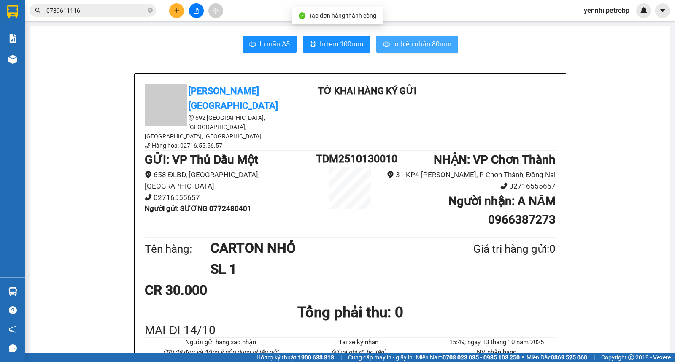
click at [393, 43] on span "In biên nhận 80mm" at bounding box center [422, 44] width 58 height 11
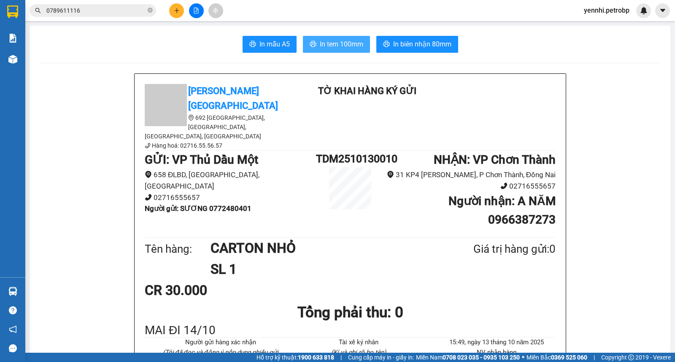
click at [335, 49] on span "In tem 100mm" at bounding box center [341, 44] width 43 height 11
click at [320, 43] on span "In tem 100mm" at bounding box center [341, 44] width 43 height 11
click at [340, 40] on span "In tem 100mm" at bounding box center [341, 44] width 43 height 11
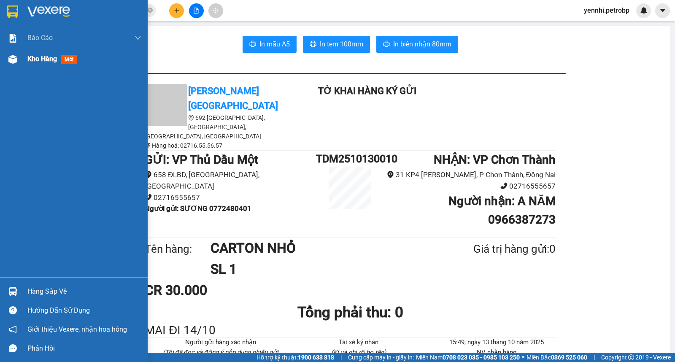
click at [14, 55] on img at bounding box center [12, 59] width 9 height 9
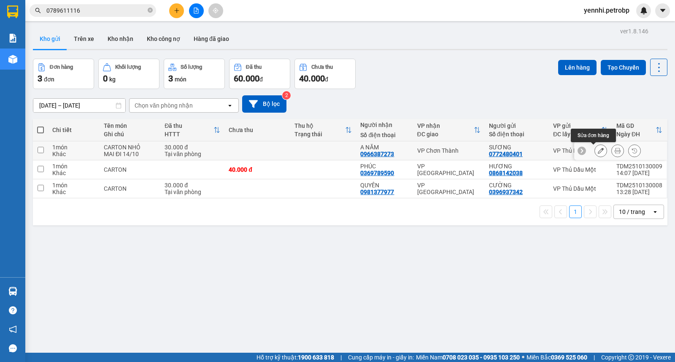
click at [598, 152] on icon at bounding box center [601, 151] width 6 height 6
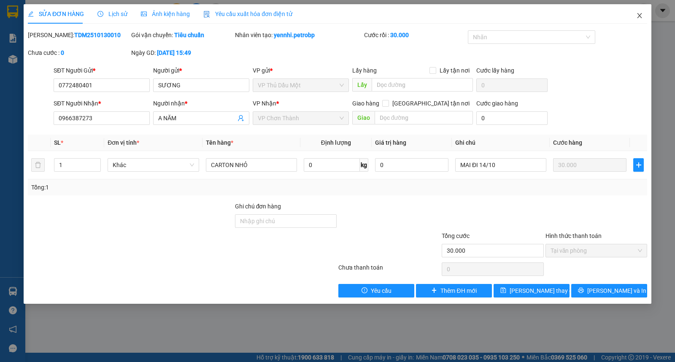
click at [643, 17] on icon "close" at bounding box center [639, 15] width 7 height 7
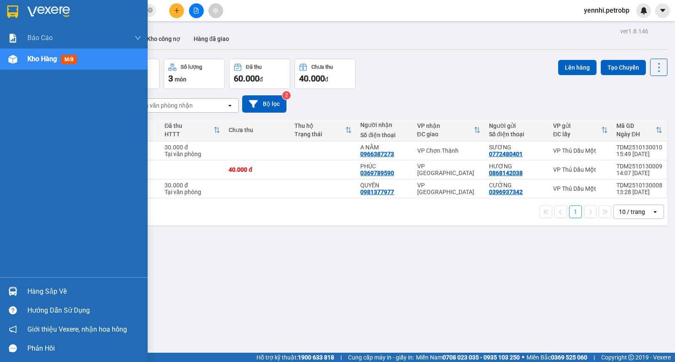
click at [15, 291] on img at bounding box center [12, 291] width 9 height 9
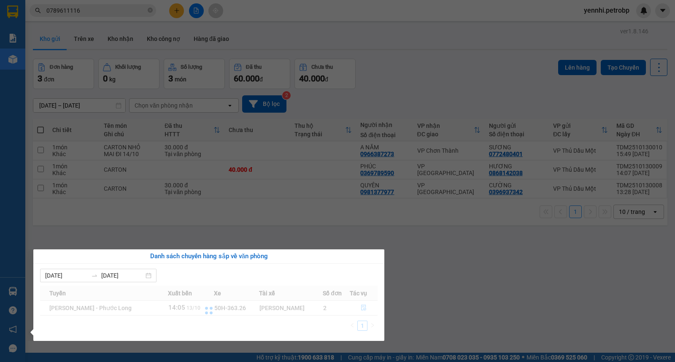
click at [476, 281] on section "Kết quả tìm kiếm ( 42 ) Bộ lọc Ngày lên hàng gần nhất Mã ĐH Trạng thái Món hàng…" at bounding box center [337, 181] width 675 height 362
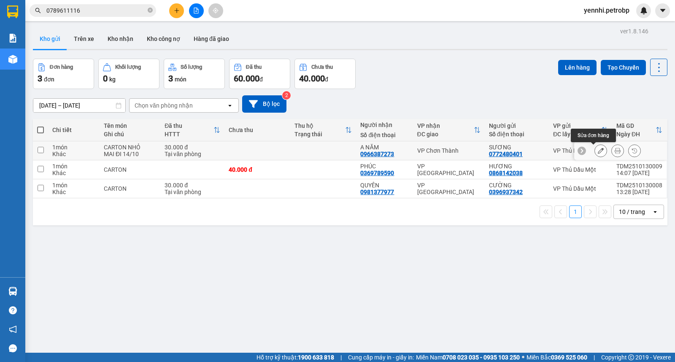
click at [598, 149] on icon at bounding box center [601, 151] width 6 height 6
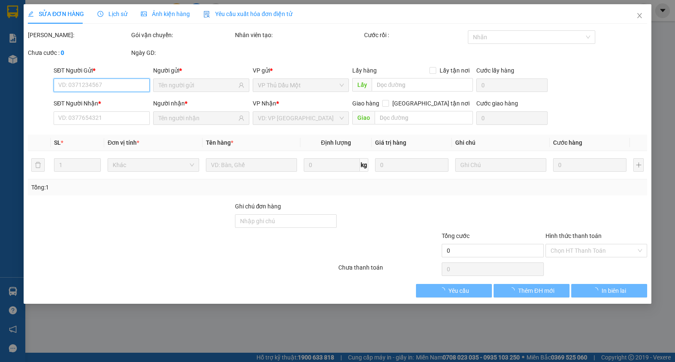
type input "0772480401"
type input "0966387273"
type input "30.000"
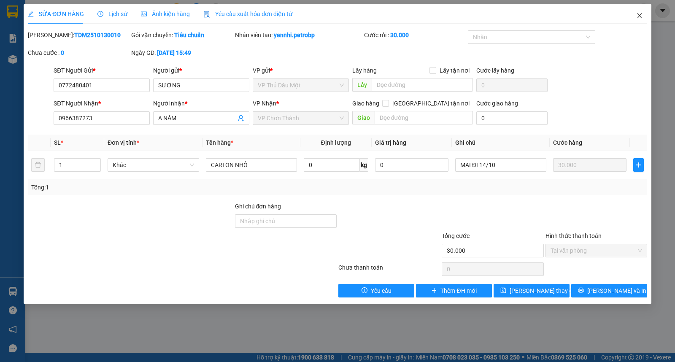
click at [635, 14] on span "Close" at bounding box center [640, 16] width 24 height 24
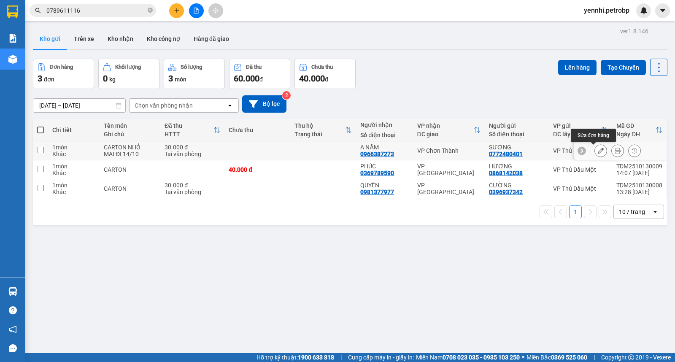
click at [598, 148] on icon at bounding box center [601, 151] width 6 height 6
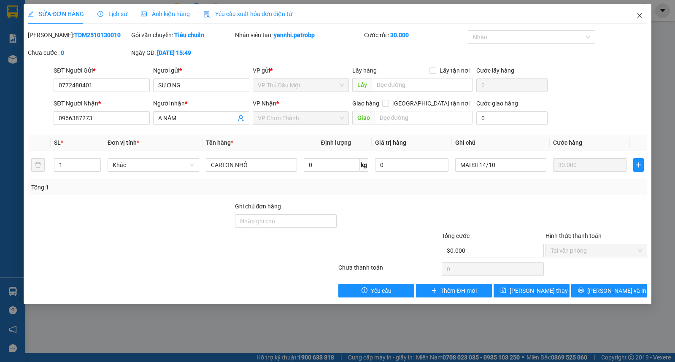
click at [640, 16] on icon "close" at bounding box center [639, 15] width 5 height 5
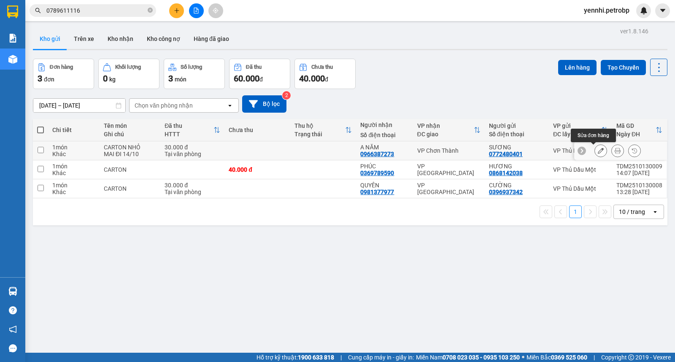
click at [595, 154] on button at bounding box center [601, 150] width 12 height 15
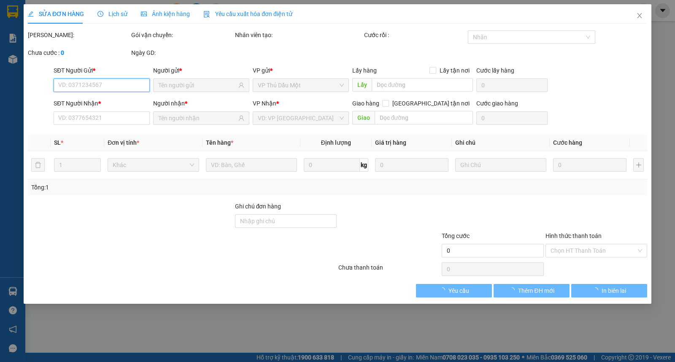
type input "0772480401"
type input "0966387273"
type input "30.000"
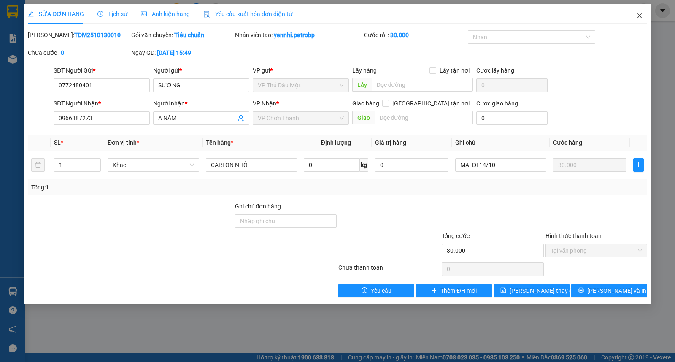
click at [638, 14] on icon "close" at bounding box center [639, 15] width 5 height 5
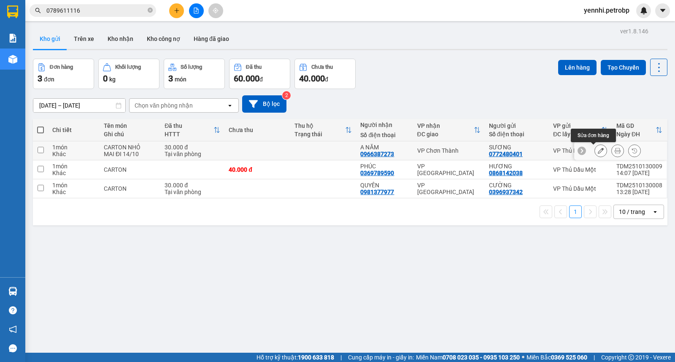
click at [598, 152] on icon at bounding box center [601, 151] width 6 height 6
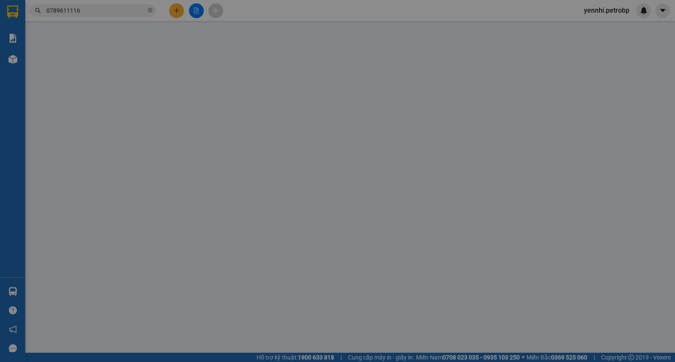
type input "0772480401"
type input "0966387273"
type input "30.000"
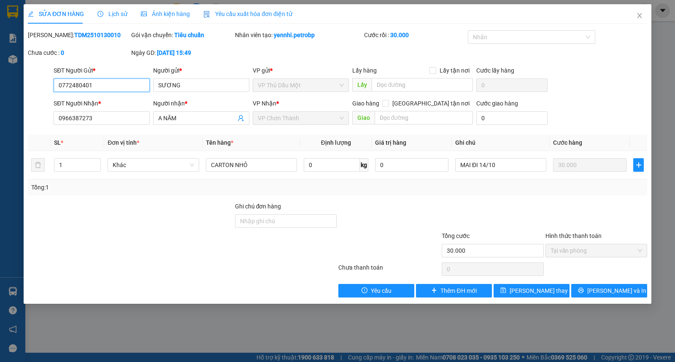
click at [114, 80] on input "0772480401" at bounding box center [102, 85] width 96 height 14
click at [636, 16] on icon "close" at bounding box center [639, 15] width 7 height 7
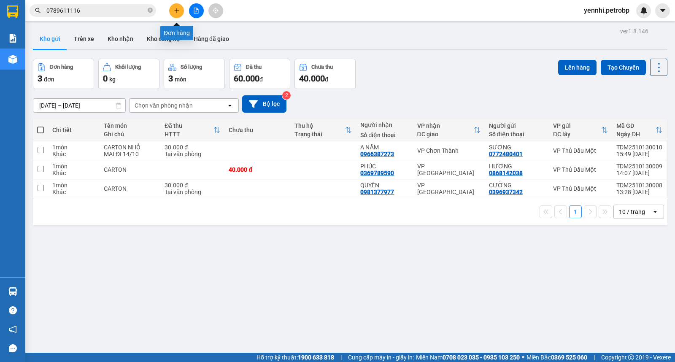
click at [178, 10] on icon "plus" at bounding box center [177, 11] width 6 height 6
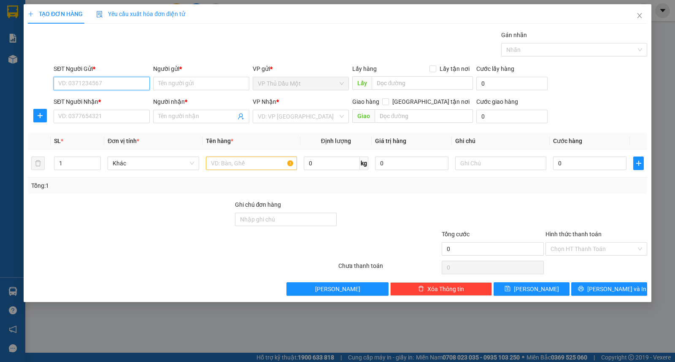
paste input "0772480401"
type input "0772480401"
click at [106, 96] on div "0772480401 - SƯƠNG" at bounding box center [102, 100] width 86 height 9
type input "SƯƠNG"
type input "0966387273"
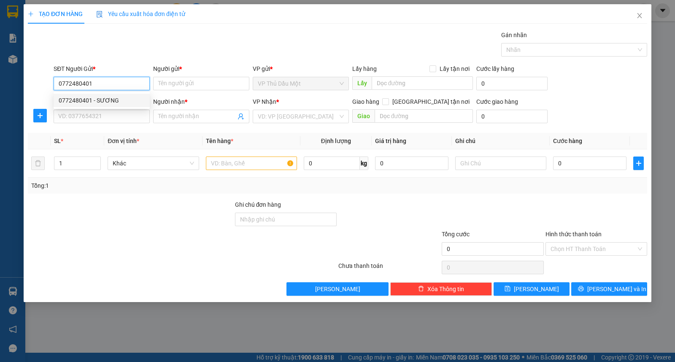
type input "A NĂM"
type input "30.000"
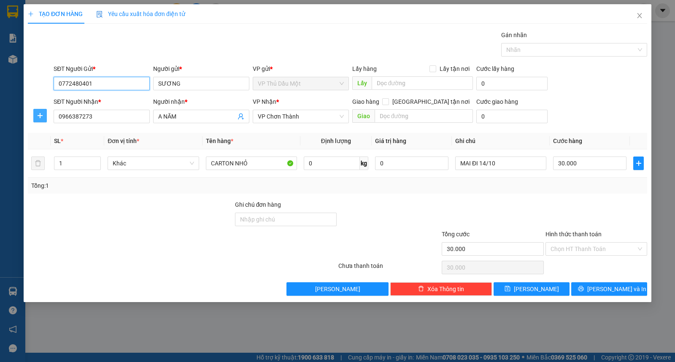
type input "0772480401"
click at [41, 114] on icon "plus" at bounding box center [40, 115] width 7 height 7
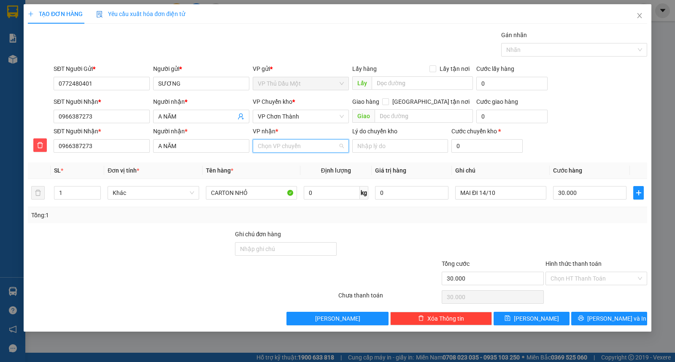
click at [267, 146] on input "VP nhận *" at bounding box center [298, 146] width 80 height 13
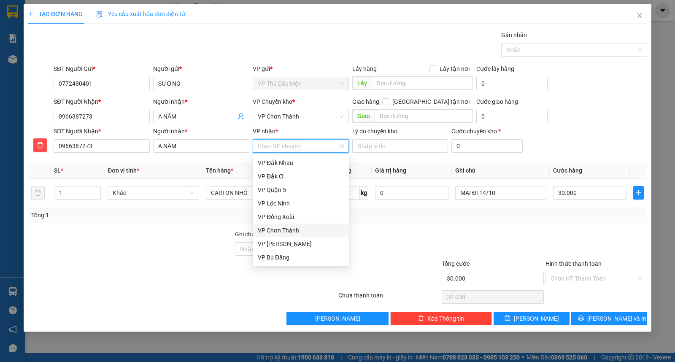
click at [295, 230] on div "VP Chơn Thành" at bounding box center [301, 230] width 86 height 9
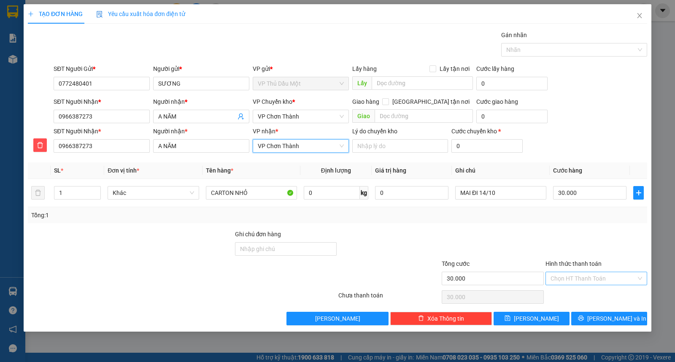
click at [581, 276] on input "Hình thức thanh toán" at bounding box center [594, 278] width 86 height 13
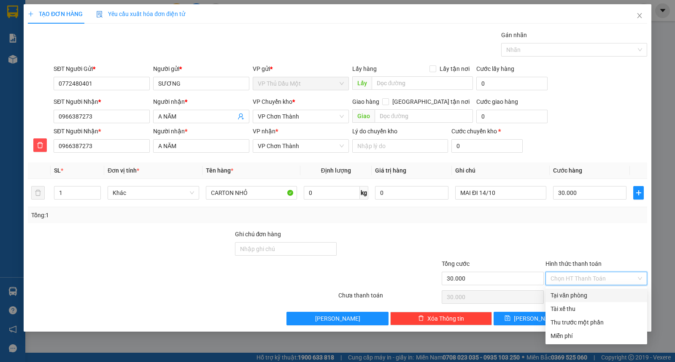
click at [580, 297] on div "Tại văn phòng" at bounding box center [597, 295] width 92 height 9
type input "0"
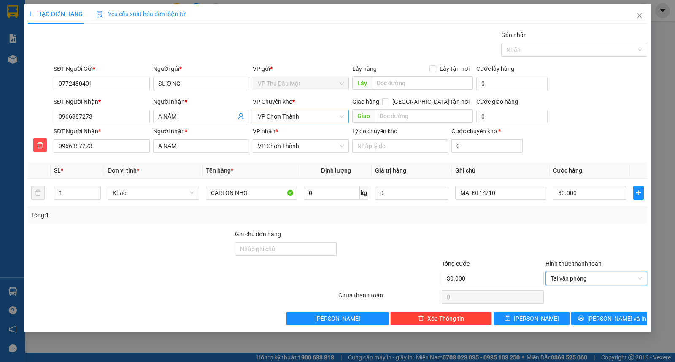
click at [311, 122] on span "VP Chơn Thành" at bounding box center [301, 116] width 86 height 13
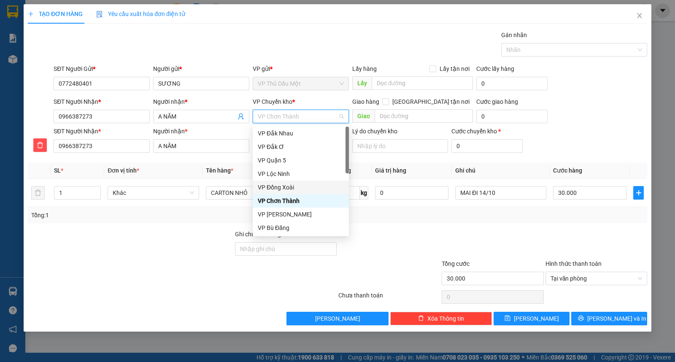
click at [301, 183] on div "VP Đồng Xoài" at bounding box center [301, 187] width 86 height 9
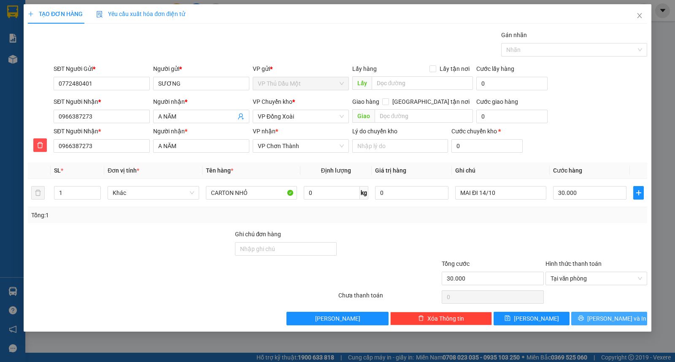
click at [605, 318] on span "[PERSON_NAME] và In" at bounding box center [616, 318] width 59 height 9
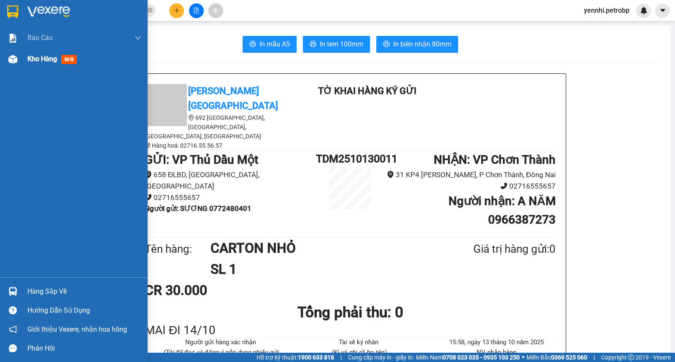
click at [17, 62] on div at bounding box center [12, 59] width 15 height 15
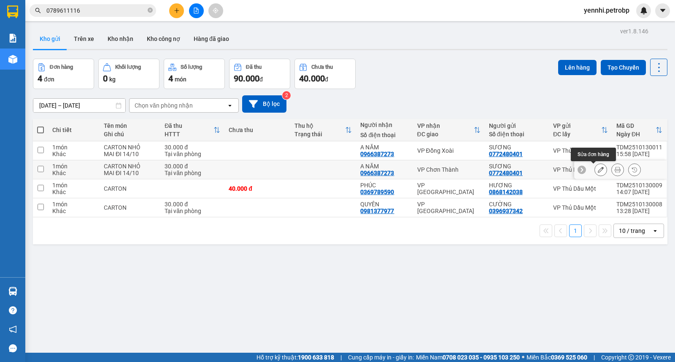
click at [597, 169] on button at bounding box center [601, 169] width 12 height 15
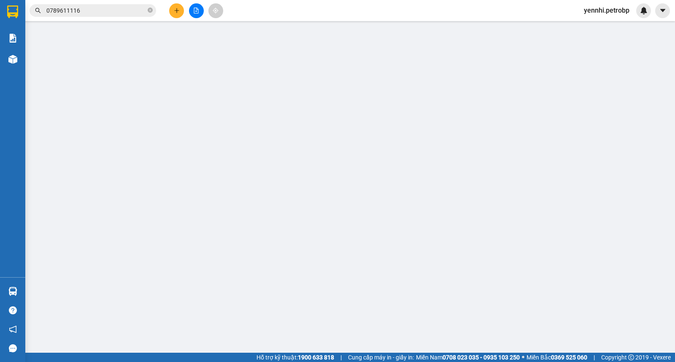
type input "0772480401"
type input "0966387273"
type input "30.000"
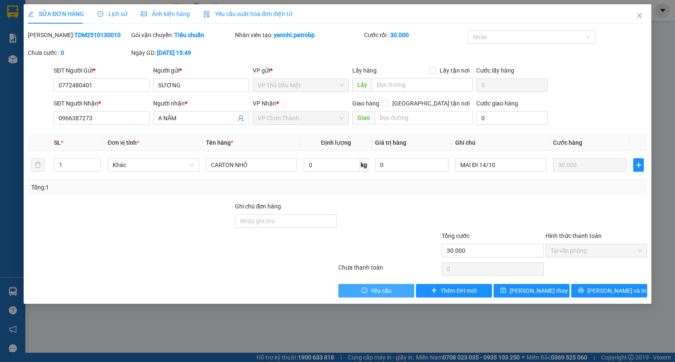
click at [357, 287] on button "Yêu cầu" at bounding box center [376, 291] width 76 height 14
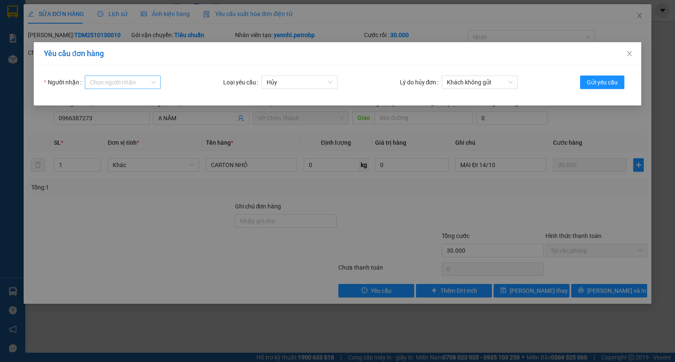
click at [121, 84] on input "Người nhận" at bounding box center [120, 82] width 60 height 13
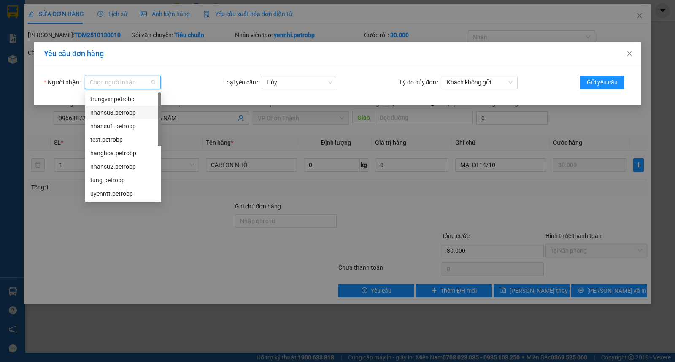
click at [130, 108] on div "nhansu3.petrobp" at bounding box center [123, 112] width 66 height 9
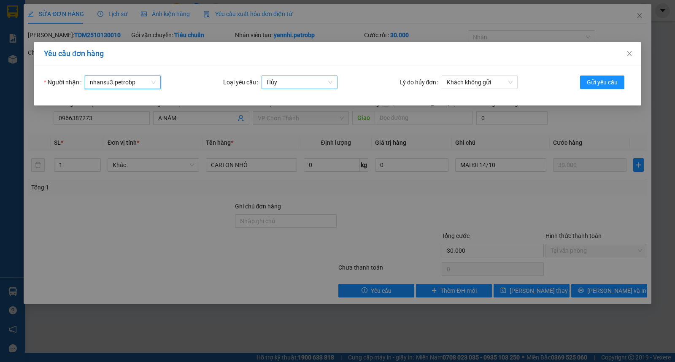
click at [289, 82] on span "Hủy" at bounding box center [300, 82] width 66 height 13
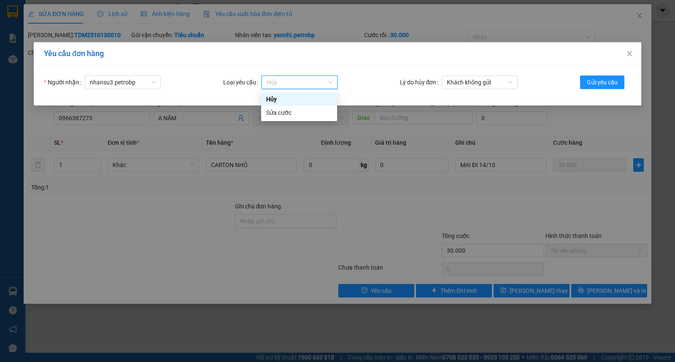
click at [289, 82] on span "Hủy" at bounding box center [300, 82] width 66 height 13
click at [483, 82] on span "Khách không gửi" at bounding box center [480, 82] width 66 height 13
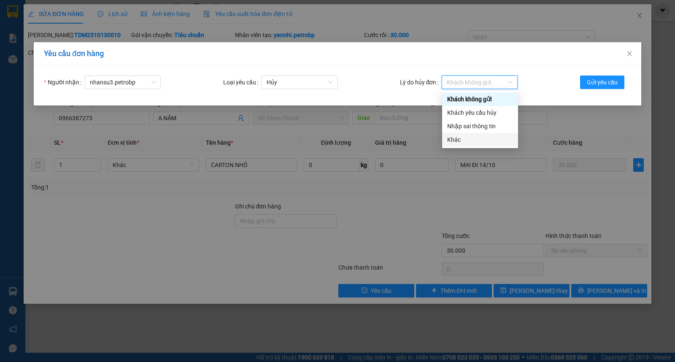
click at [467, 142] on div "Khác" at bounding box center [480, 139] width 66 height 9
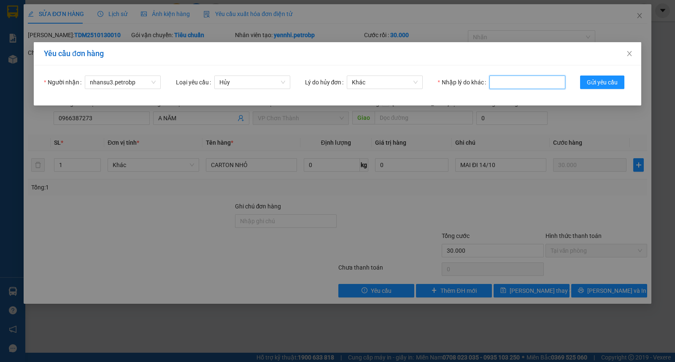
click at [500, 81] on input "Nhập lý do khác" at bounding box center [527, 83] width 76 height 14
type input "QUÊN CHUYỂN KHO"
click at [590, 81] on span "Gửi yêu cầu" at bounding box center [602, 82] width 31 height 9
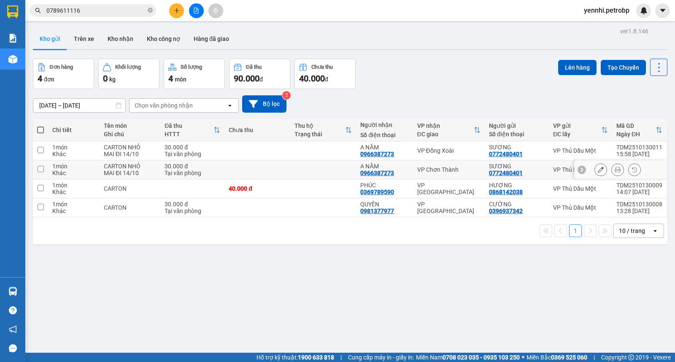
click at [612, 170] on button at bounding box center [618, 169] width 12 height 15
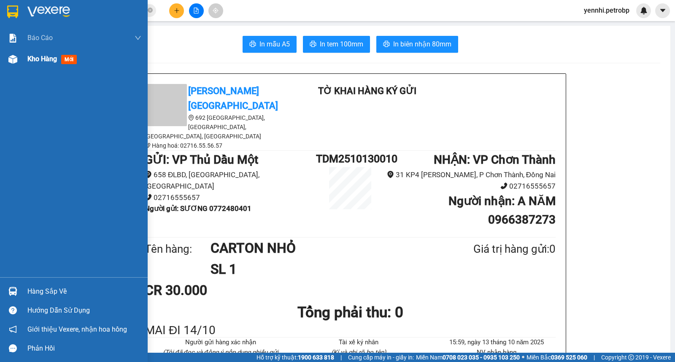
click at [20, 59] on div "Kho hàng mới" at bounding box center [74, 59] width 148 height 21
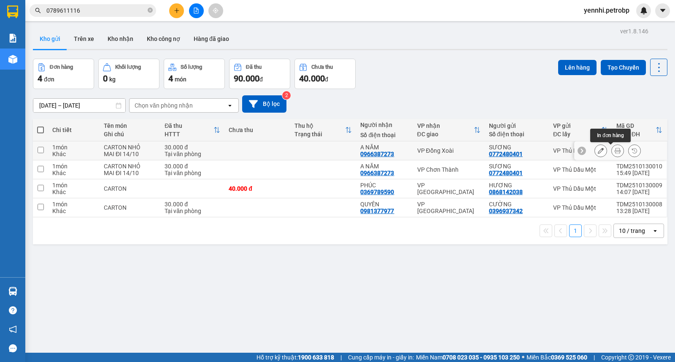
click at [615, 152] on icon at bounding box center [618, 151] width 6 height 6
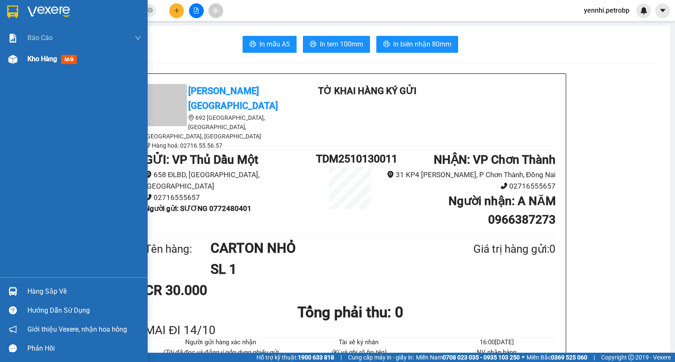
click at [30, 53] on div "Kho hàng mới" at bounding box center [84, 59] width 114 height 21
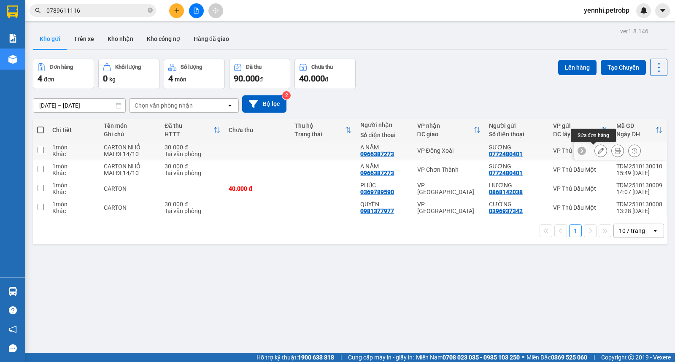
click at [598, 150] on icon at bounding box center [601, 151] width 6 height 6
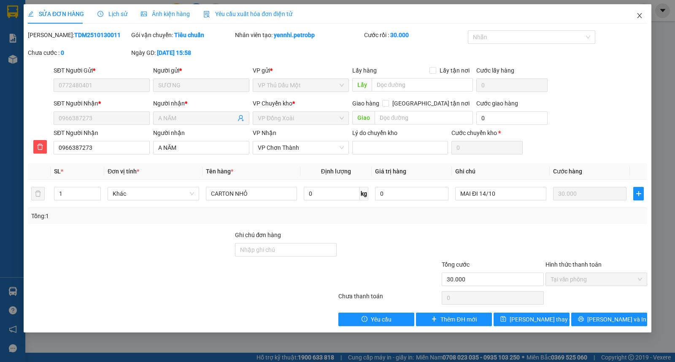
click at [638, 15] on icon "close" at bounding box center [639, 15] width 7 height 7
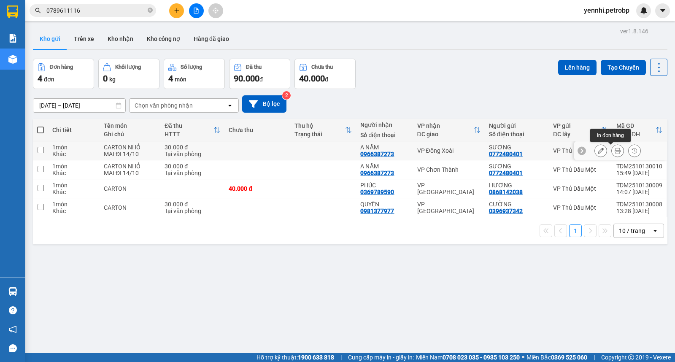
click at [615, 152] on icon at bounding box center [618, 151] width 6 height 6
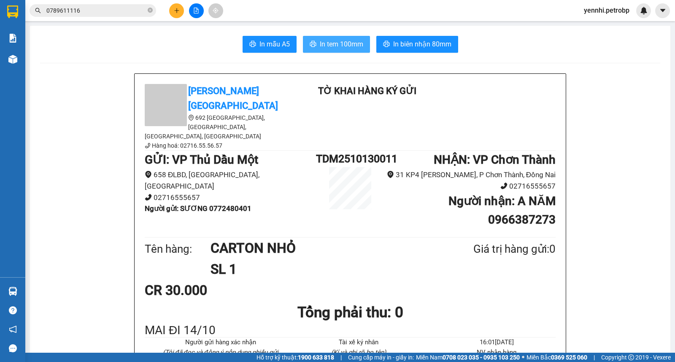
click at [340, 43] on span "In tem 100mm" at bounding box center [341, 44] width 43 height 11
click at [320, 48] on span "In tem 100mm" at bounding box center [341, 44] width 43 height 11
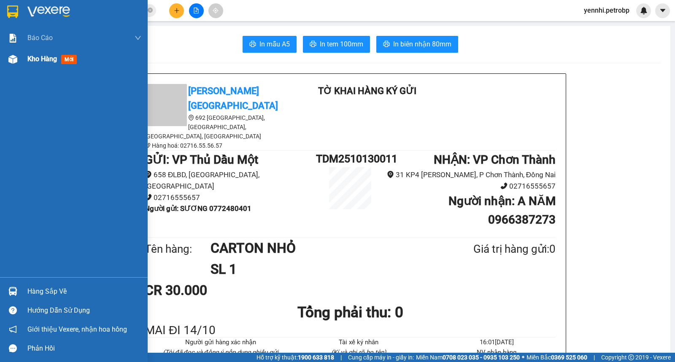
click at [18, 54] on div at bounding box center [12, 59] width 15 height 15
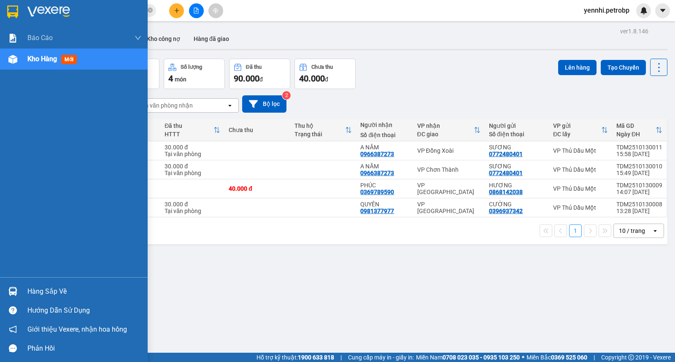
click at [26, 293] on div "Hàng sắp về" at bounding box center [74, 291] width 148 height 19
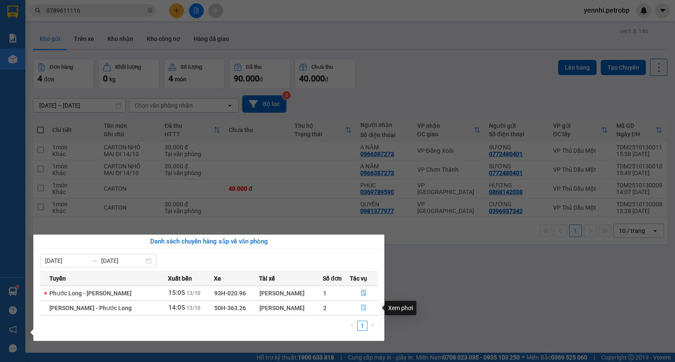
click at [361, 308] on icon "file-done" at bounding box center [364, 308] width 6 height 6
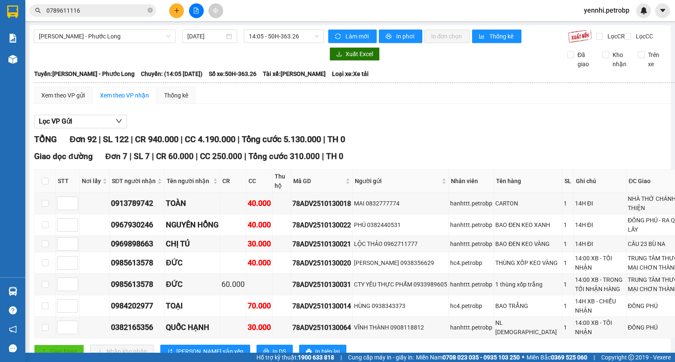
scroll to position [94, 0]
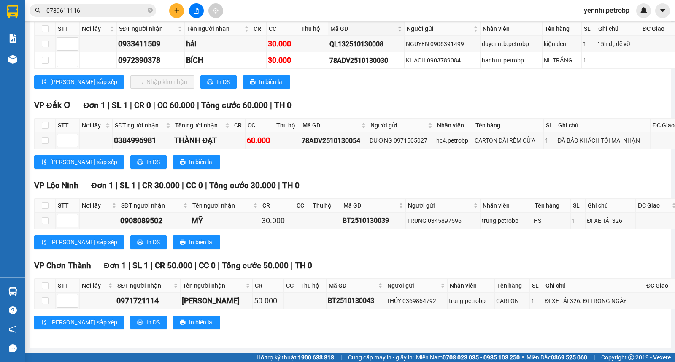
scroll to position [2813, 0]
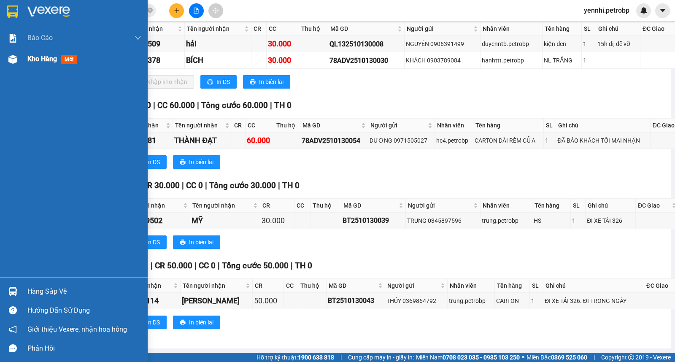
click at [18, 58] on div at bounding box center [12, 59] width 15 height 15
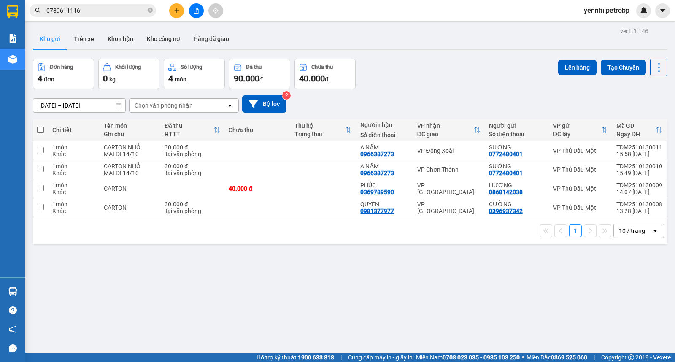
click at [51, 39] on button "Kho gửi" at bounding box center [50, 39] width 34 height 20
click at [41, 187] on input "checkbox" at bounding box center [41, 188] width 6 height 6
checkbox input "true"
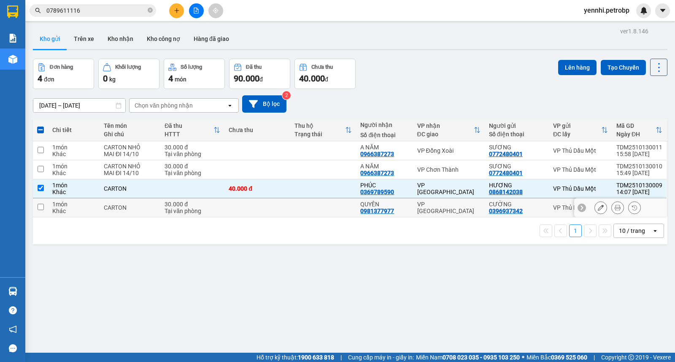
click at [38, 205] on input "checkbox" at bounding box center [41, 207] width 6 height 6
checkbox input "true"
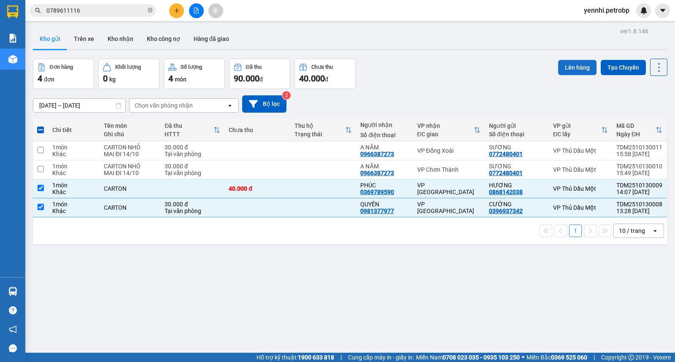
click at [576, 66] on button "Lên hàng" at bounding box center [577, 67] width 38 height 15
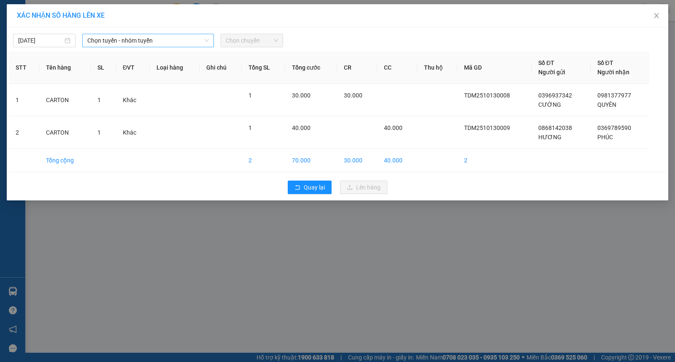
click at [135, 40] on span "Chọn tuyến - nhóm tuyến" at bounding box center [148, 40] width 122 height 13
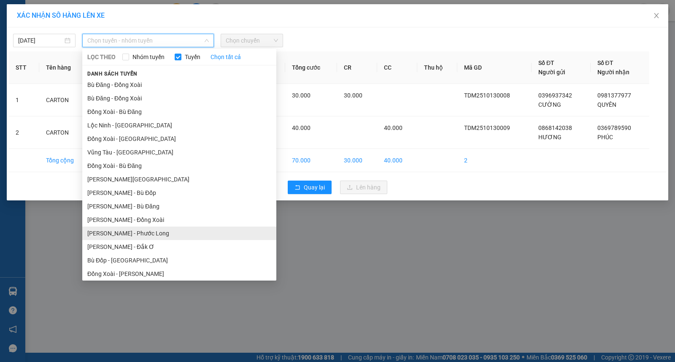
click at [163, 232] on li "[PERSON_NAME] - Phước Long" at bounding box center [179, 234] width 194 height 14
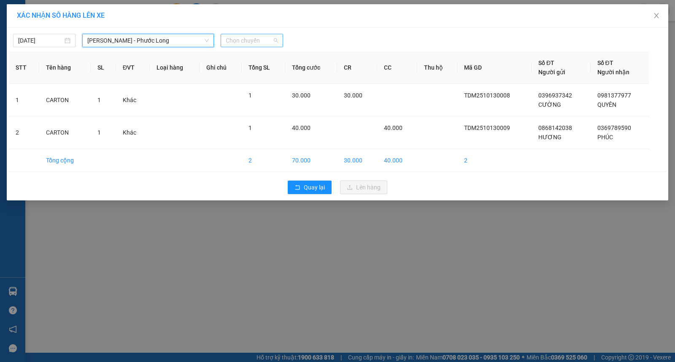
click at [245, 44] on span "Chọn chuyến" at bounding box center [252, 40] width 52 height 13
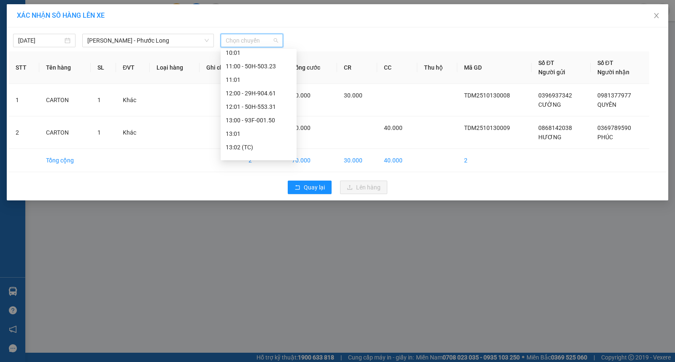
scroll to position [328, 0]
click at [264, 89] on div "14:05 - 50H-363.26" at bounding box center [259, 94] width 76 height 14
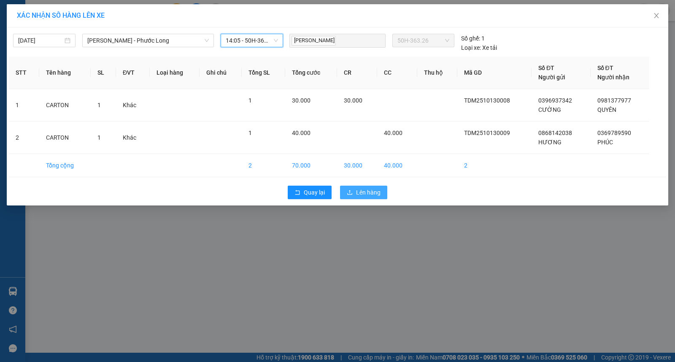
click at [361, 197] on button "Lên hàng" at bounding box center [363, 193] width 47 height 14
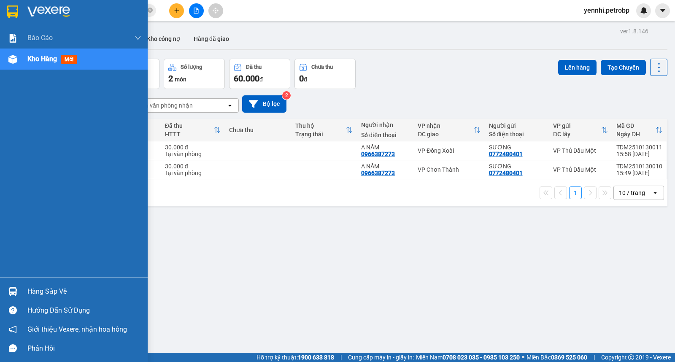
click at [13, 288] on img at bounding box center [12, 291] width 9 height 9
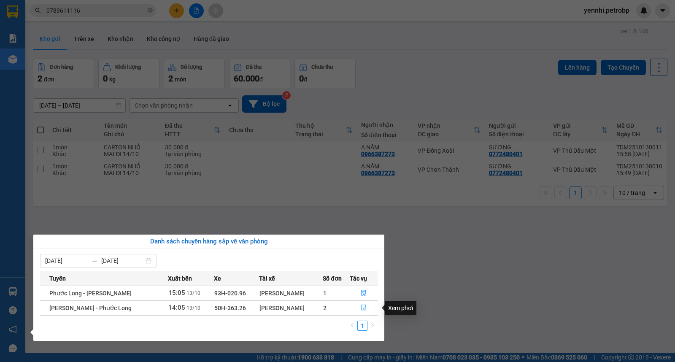
click at [364, 308] on icon "file-done" at bounding box center [363, 308] width 5 height 6
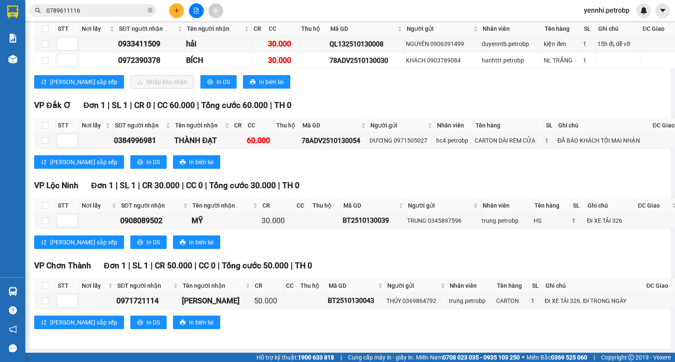
scroll to position [2859, 0]
click at [43, 32] on input "checkbox" at bounding box center [45, 28] width 7 height 7
checkbox input "true"
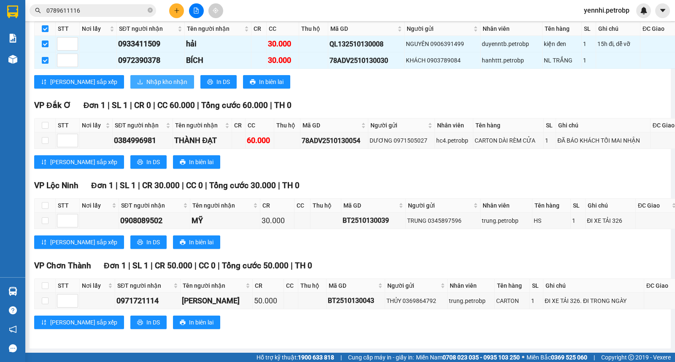
checkbox input "true"
click at [146, 86] on span "Nhập kho nhận" at bounding box center [166, 81] width 41 height 9
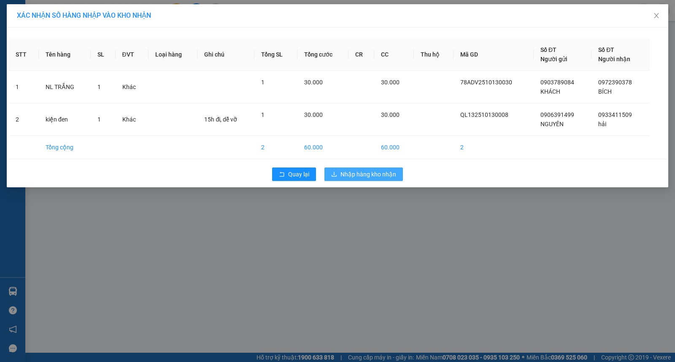
click at [347, 173] on span "Nhập hàng kho nhận" at bounding box center [369, 174] width 56 height 9
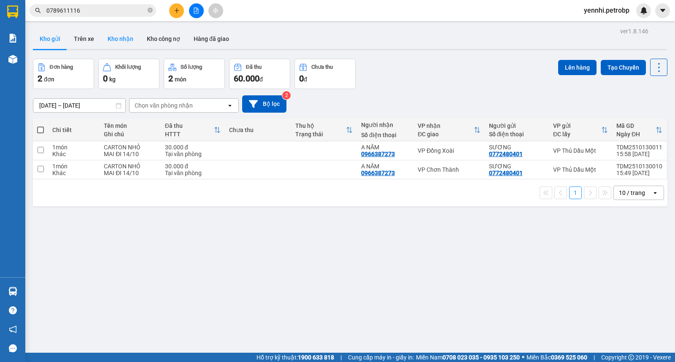
click at [124, 37] on button "Kho nhận" at bounding box center [120, 39] width 39 height 20
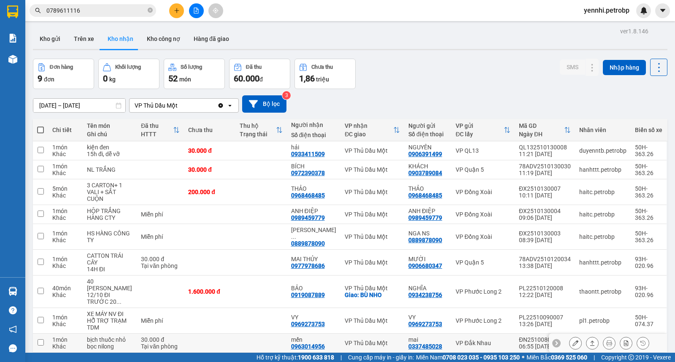
click at [573, 341] on icon at bounding box center [576, 343] width 6 height 6
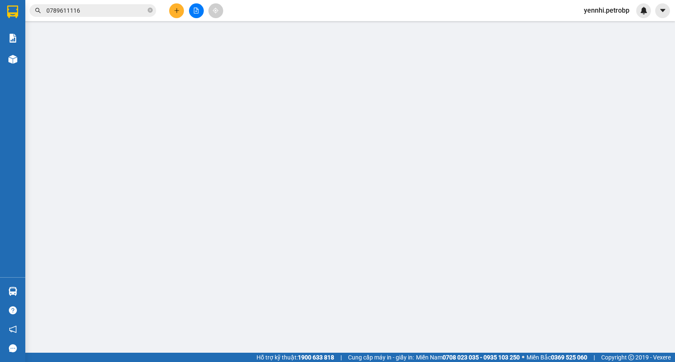
type input "0337485028"
type input "mai"
type input "0963014956"
type input "mến"
type input "30.000"
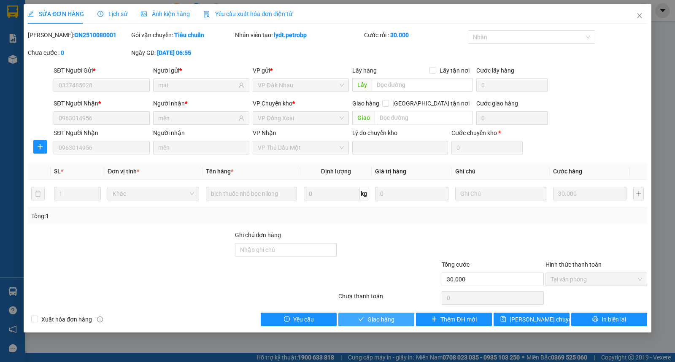
click at [381, 316] on span "Giao hàng" at bounding box center [381, 319] width 27 height 9
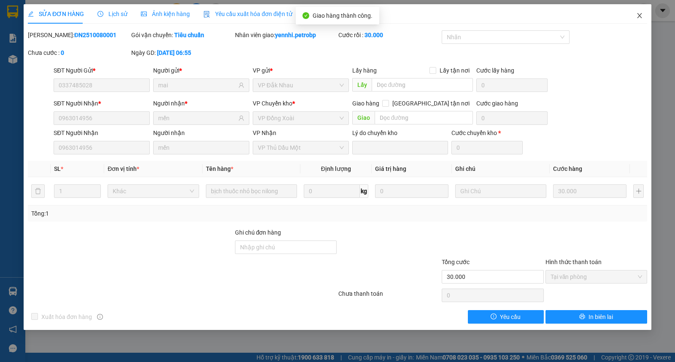
click at [640, 11] on span "Close" at bounding box center [640, 16] width 24 height 24
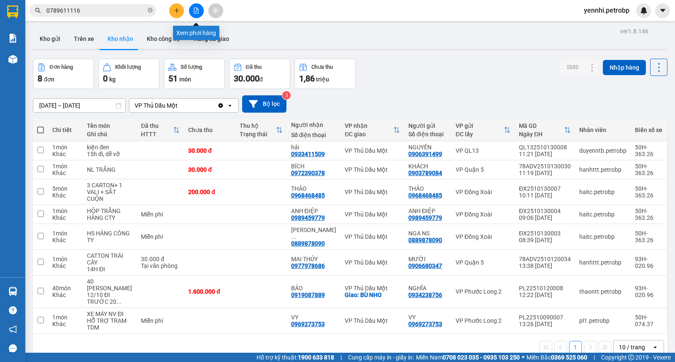
click at [197, 5] on button at bounding box center [196, 10] width 15 height 15
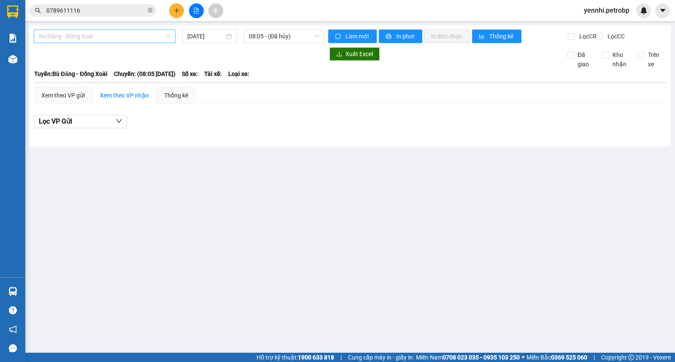
click at [135, 36] on span "Bù Đăng - Đồng Xoài" at bounding box center [105, 36] width 132 height 13
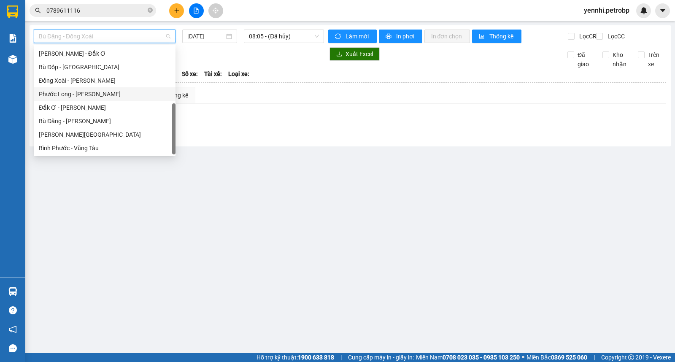
scroll to position [81, 0]
click at [109, 131] on div "[PERSON_NAME] - Phước Long" at bounding box center [105, 133] width 132 height 9
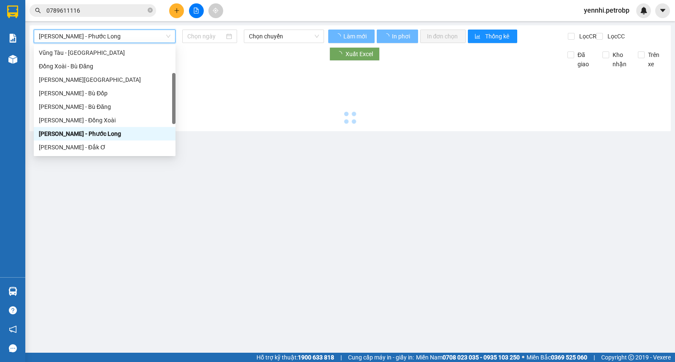
type input "[DATE]"
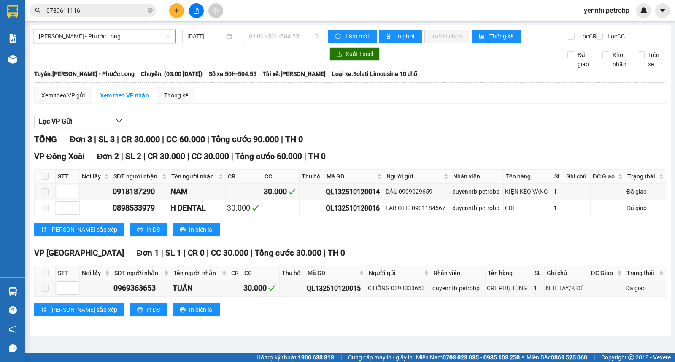
click at [269, 31] on span "03:00 - 50H-504.55" at bounding box center [284, 36] width 70 height 13
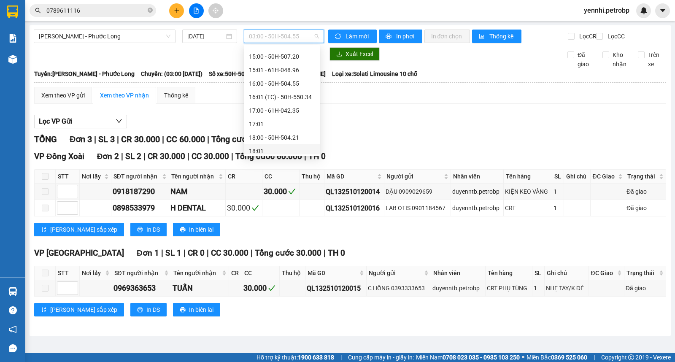
scroll to position [328, 0]
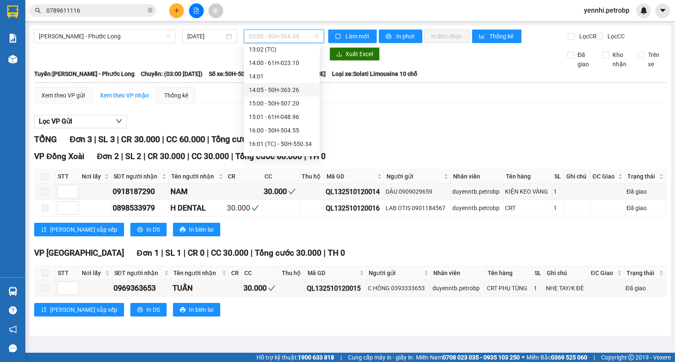
click at [280, 91] on div "14:05 - 50H-363.26" at bounding box center [282, 89] width 66 height 9
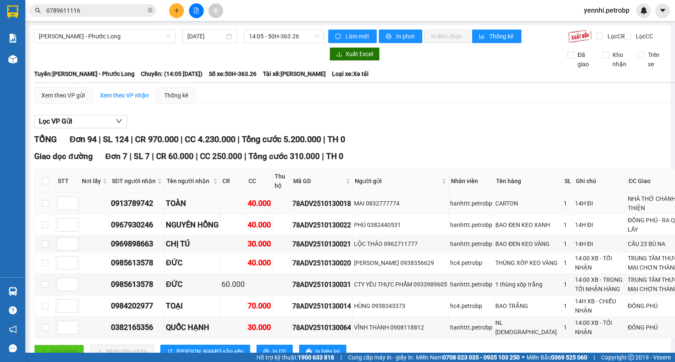
click at [331, 209] on div "78ADV2510130018" at bounding box center [321, 203] width 59 height 11
copy div "78ADV2510130018"
click at [150, 10] on icon "close-circle" at bounding box center [150, 10] width 5 height 5
paste input "78ADV2510130018"
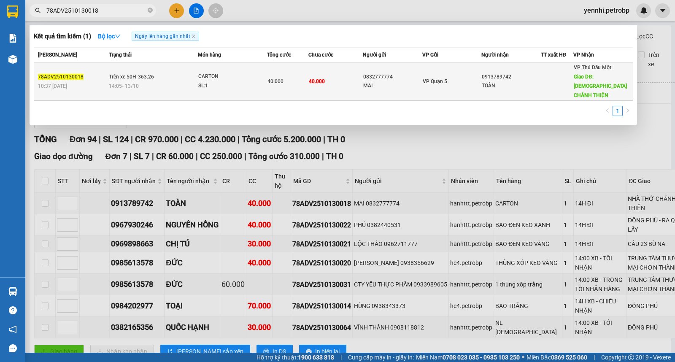
type input "78ADV2510130018"
click at [209, 67] on td "CARTON SL: 1" at bounding box center [232, 81] width 69 height 38
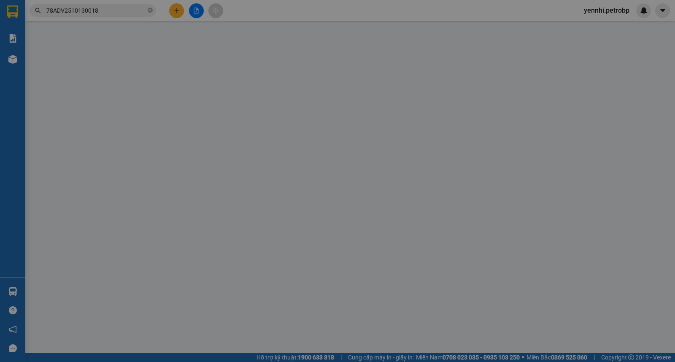
type input "0832777774"
type input "MAI"
type input "0913789742"
type input "TOÀN"
type input "NHÀ THỜ CHÁNH THIỆN"
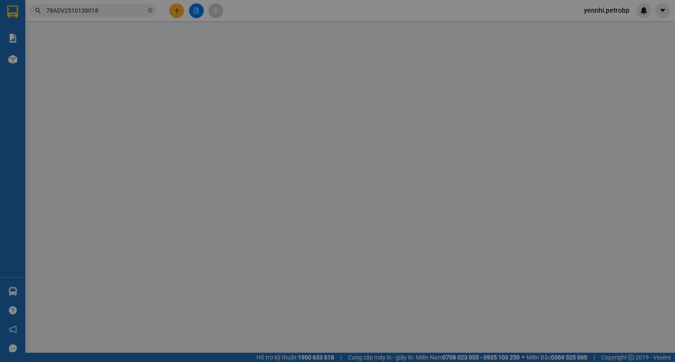
type input "40.000"
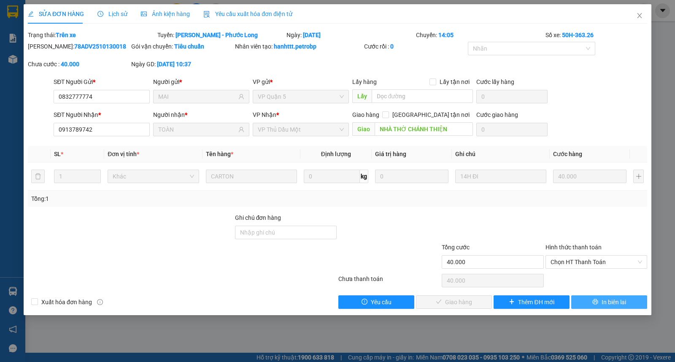
click at [598, 299] on button "In biên lai" at bounding box center [609, 302] width 76 height 14
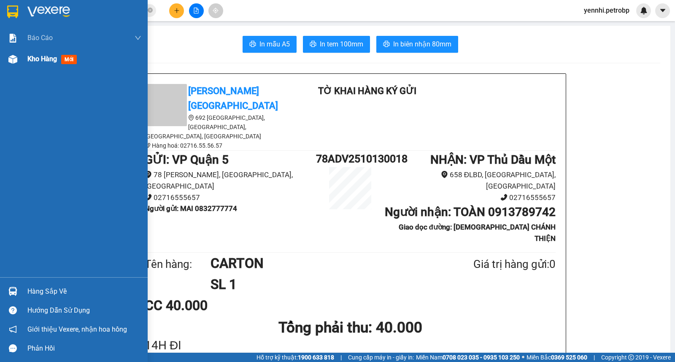
click at [5, 61] on div at bounding box center [12, 59] width 15 height 15
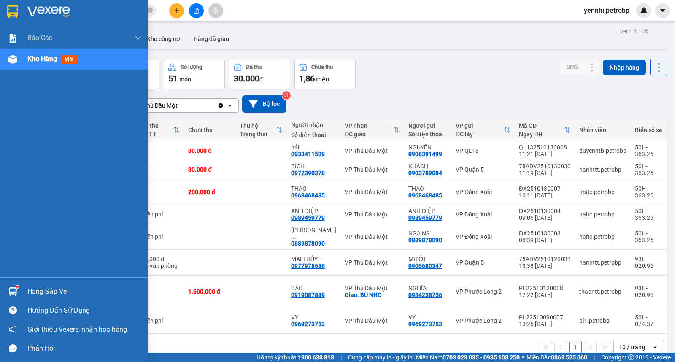
click at [5, 290] on div "Hàng sắp về" at bounding box center [74, 291] width 148 height 19
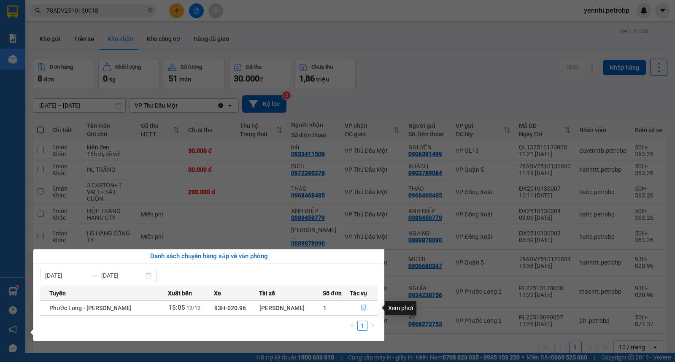
click at [364, 310] on icon "file-done" at bounding box center [364, 308] width 6 height 6
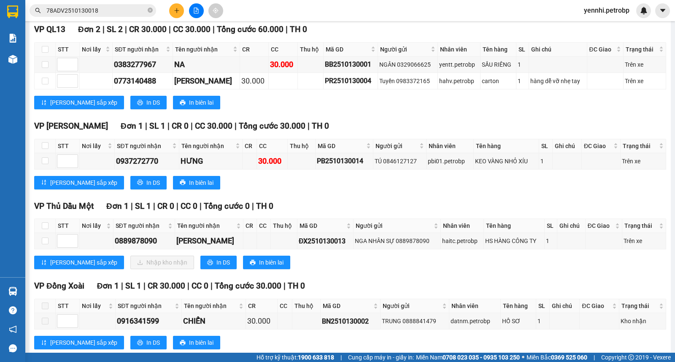
scroll to position [770, 0]
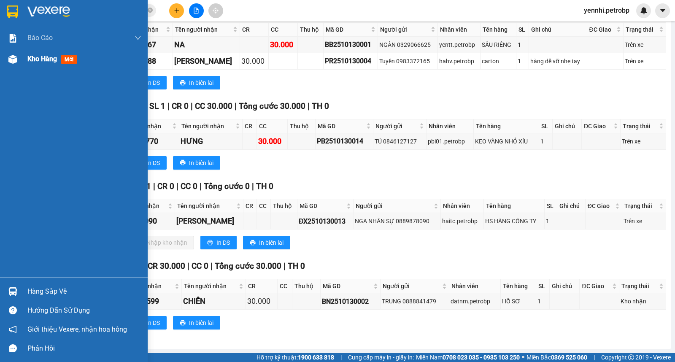
click at [28, 62] on span "Kho hàng" at bounding box center [42, 59] width 30 height 8
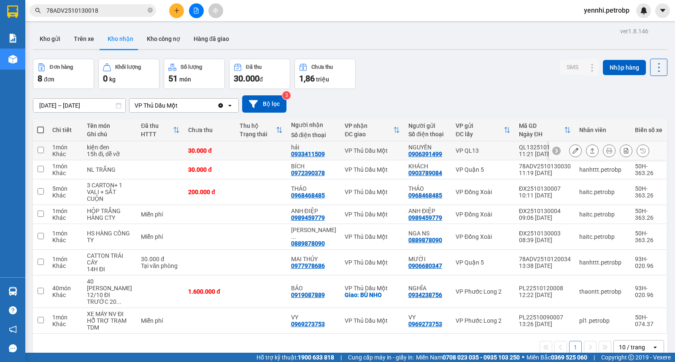
click at [573, 151] on icon at bounding box center [576, 151] width 6 height 6
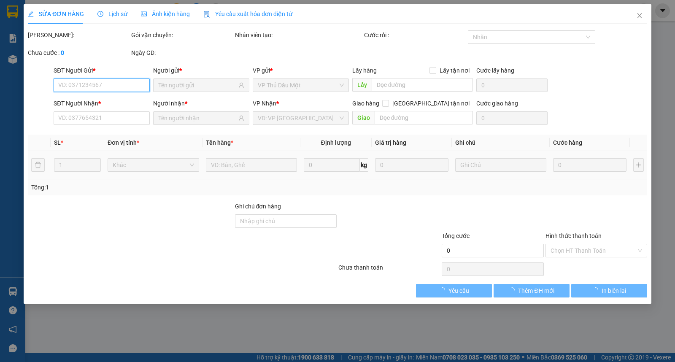
type input "0906391499"
type input "NGUYÊN"
type input "0933411509"
type input "hải"
type input "30.000"
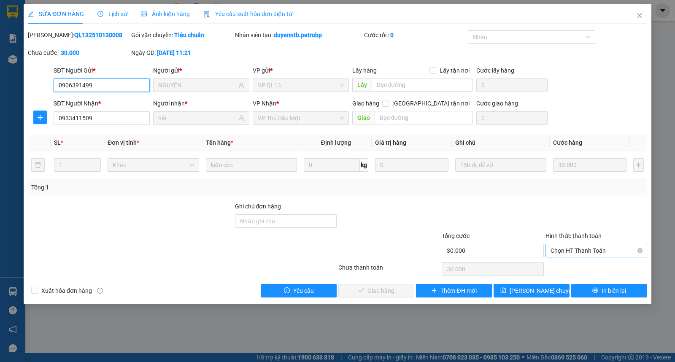
click at [571, 247] on span "Chọn HT Thanh Toán" at bounding box center [597, 250] width 92 height 13
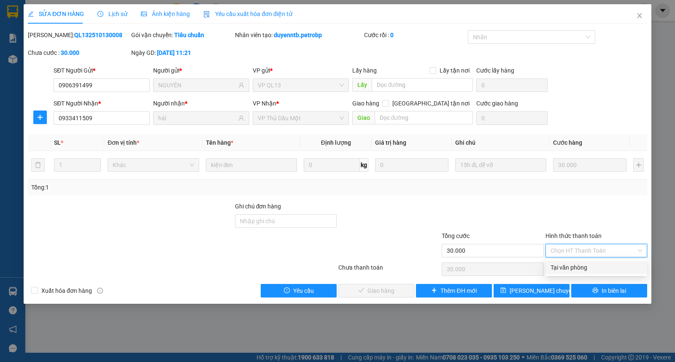
click at [567, 266] on div "Tại văn phòng" at bounding box center [597, 267] width 92 height 9
type input "0"
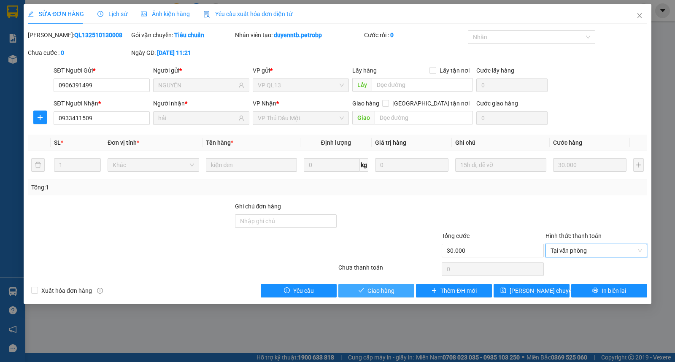
click at [398, 288] on button "Giao hàng" at bounding box center [376, 291] width 76 height 14
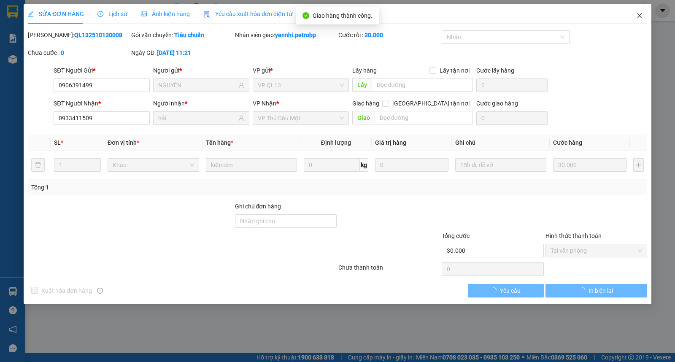
click at [640, 22] on span "Close" at bounding box center [640, 16] width 24 height 24
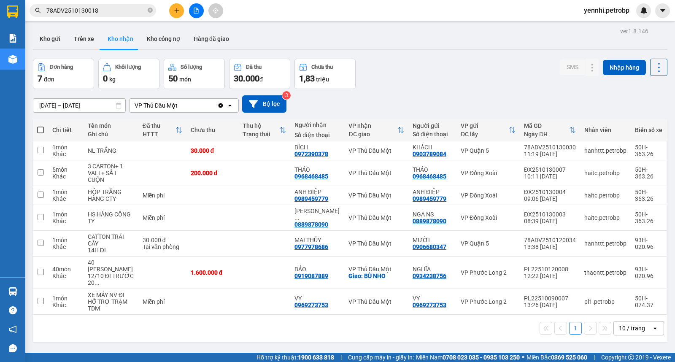
click at [597, 11] on span "yennhi.petrobp" at bounding box center [606, 10] width 59 height 11
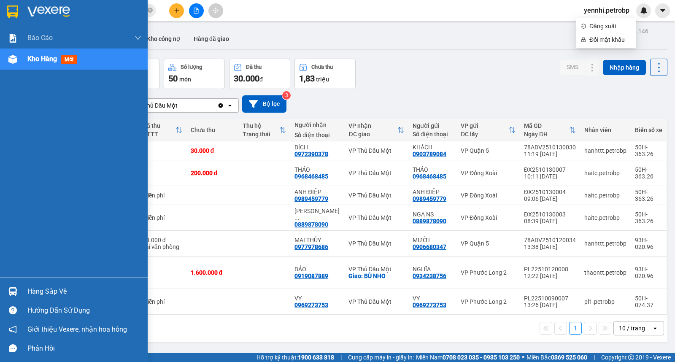
click at [28, 288] on div "Hàng sắp về" at bounding box center [84, 291] width 114 height 13
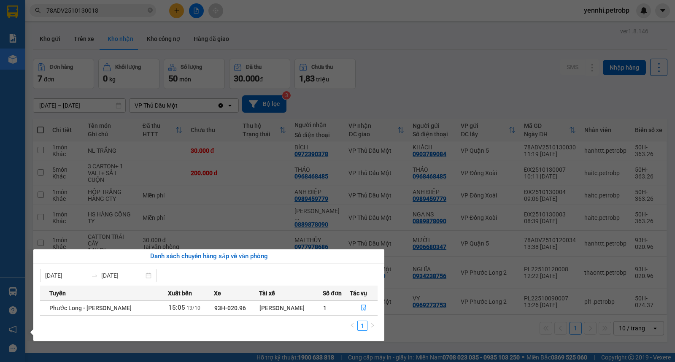
click at [490, 321] on section "Kết quả tìm kiếm ( 1 ) Bộ lọc Ngày lên hàng gần nhất Mã ĐH Trạng thái Món hàng …" at bounding box center [337, 181] width 675 height 362
